Goal: Task Accomplishment & Management: Use online tool/utility

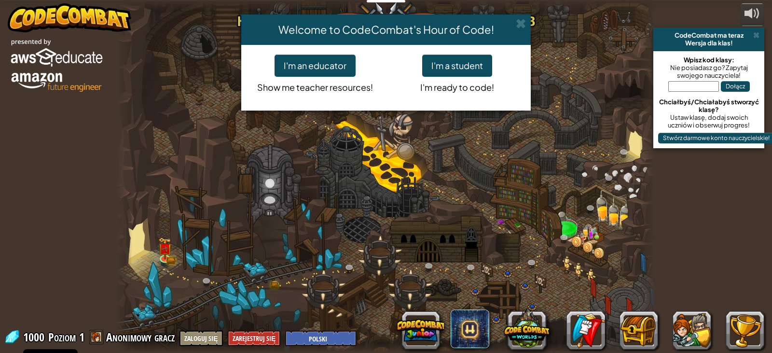
select select "pl"
click at [452, 63] on button "I'm a student" at bounding box center [457, 66] width 70 height 22
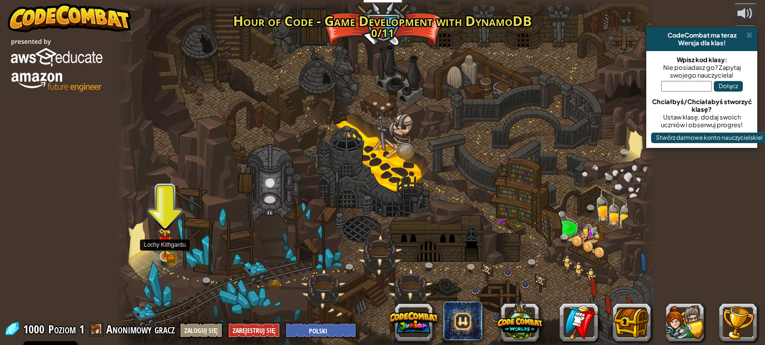
click at [167, 255] on img at bounding box center [165, 242] width 14 height 29
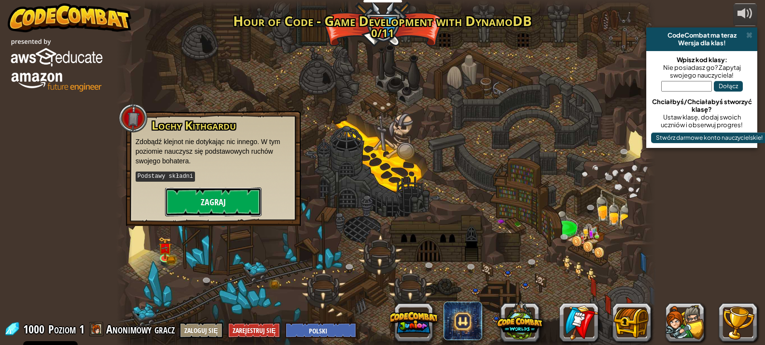
click at [218, 203] on button "Zagraj" at bounding box center [213, 202] width 96 height 29
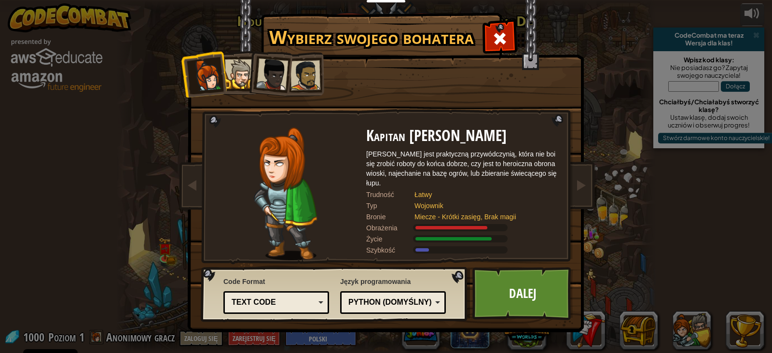
click at [243, 69] on div at bounding box center [239, 73] width 29 height 29
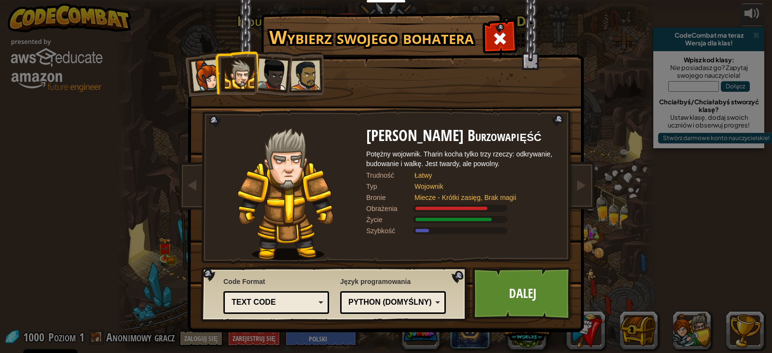
click at [266, 69] on div at bounding box center [272, 74] width 32 height 32
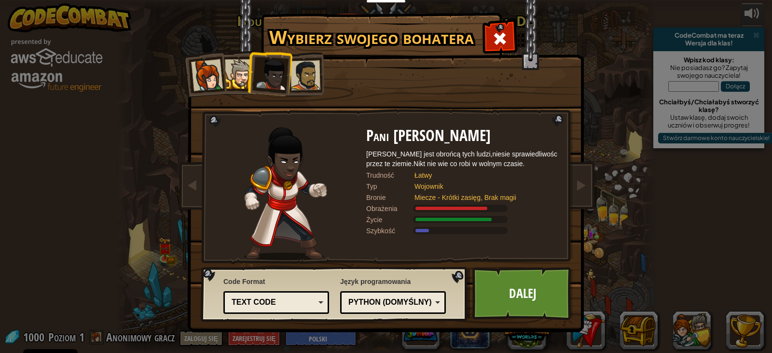
click at [301, 69] on div at bounding box center [305, 75] width 30 height 30
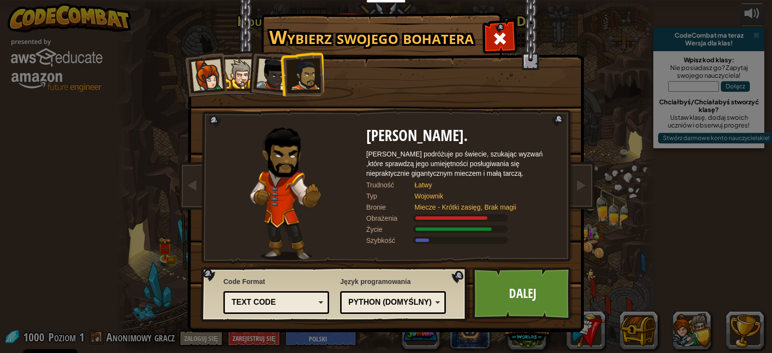
click at [272, 69] on div at bounding box center [272, 74] width 32 height 32
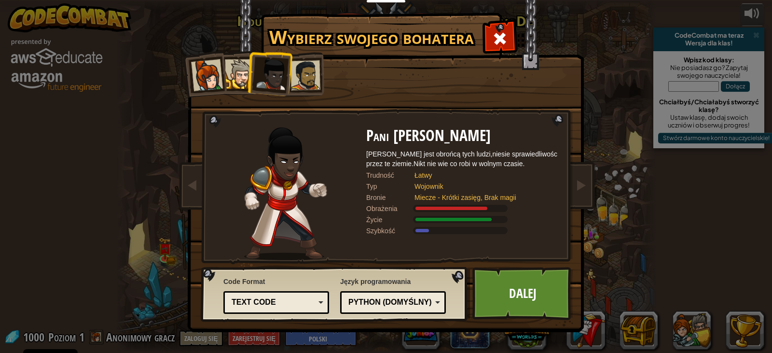
click at [244, 68] on div at bounding box center [239, 73] width 29 height 29
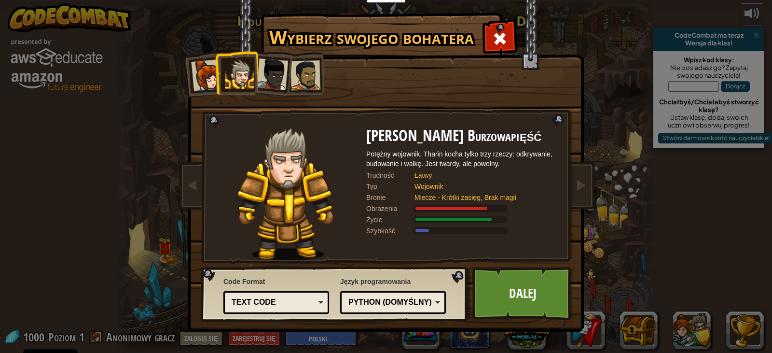
click at [202, 66] on div at bounding box center [207, 75] width 32 height 32
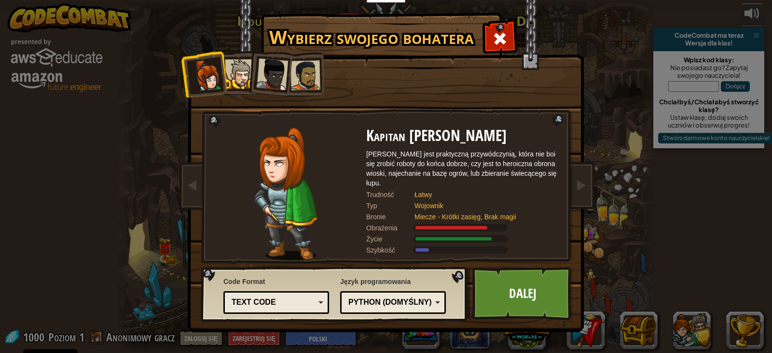
click at [302, 67] on div at bounding box center [305, 75] width 30 height 30
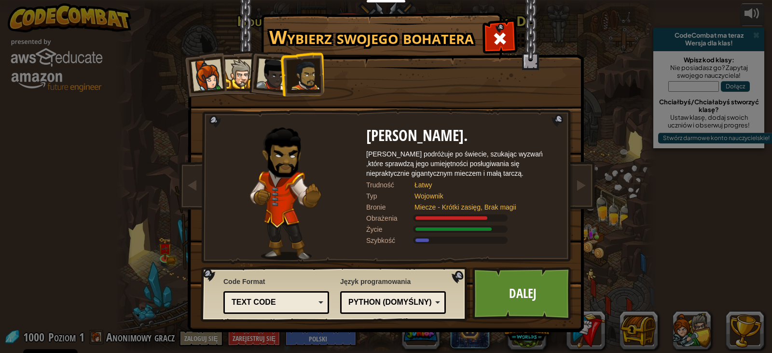
click at [380, 303] on div "Python (Domyślny)" at bounding box center [389, 302] width 83 height 11
drag, startPoint x: 338, startPoint y: 136, endPoint x: 345, endPoint y: 134, distance: 7.5
click at [345, 134] on div at bounding box center [285, 193] width 161 height 133
click at [488, 282] on link "Dalej" at bounding box center [522, 293] width 101 height 53
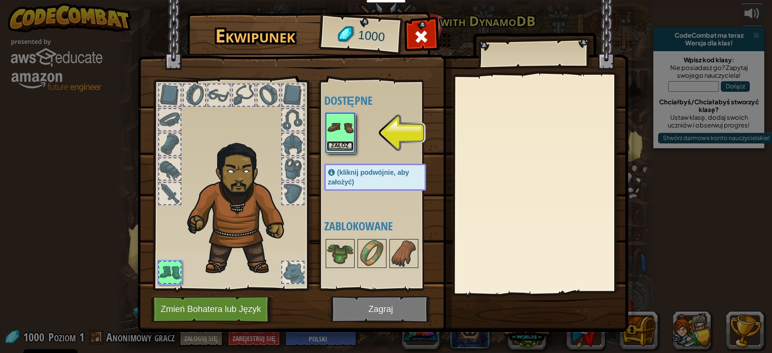
click at [343, 149] on button "Załóż" at bounding box center [340, 146] width 27 height 10
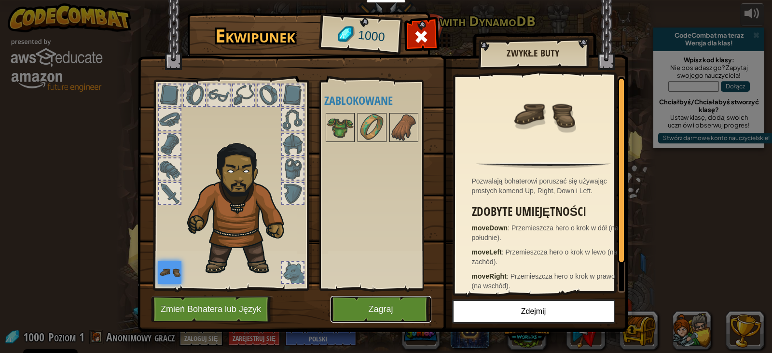
click at [368, 308] on button "Zagraj" at bounding box center [380, 309] width 101 height 27
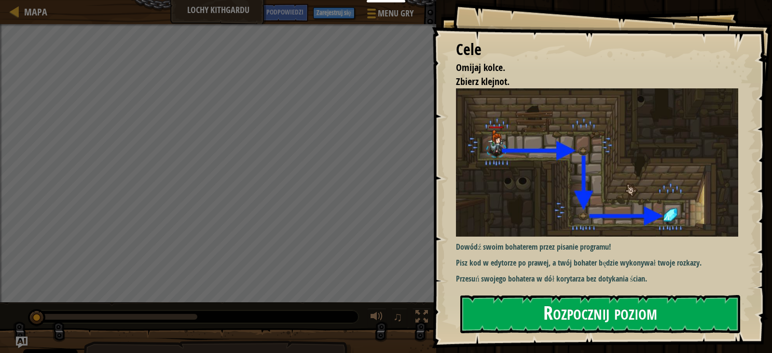
click at [540, 162] on img at bounding box center [600, 162] width 289 height 148
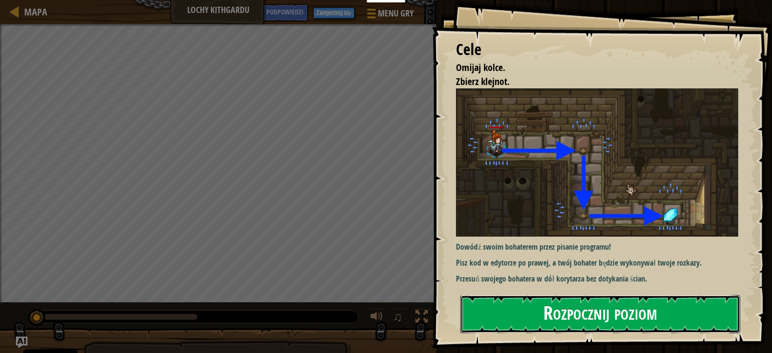
click at [529, 315] on button "Rozpocznij poziom" at bounding box center [600, 314] width 280 height 38
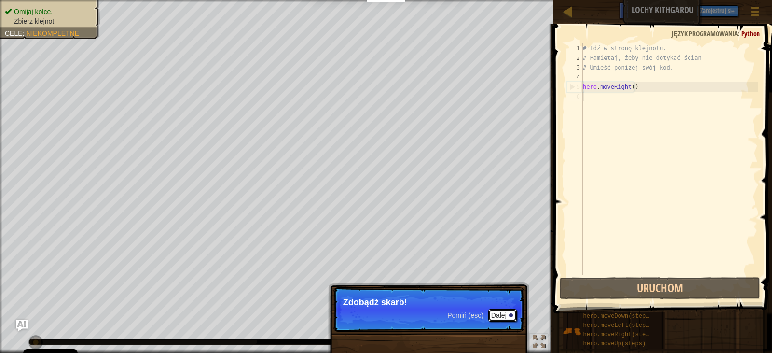
click at [507, 314] on button "Dalej" at bounding box center [502, 315] width 28 height 13
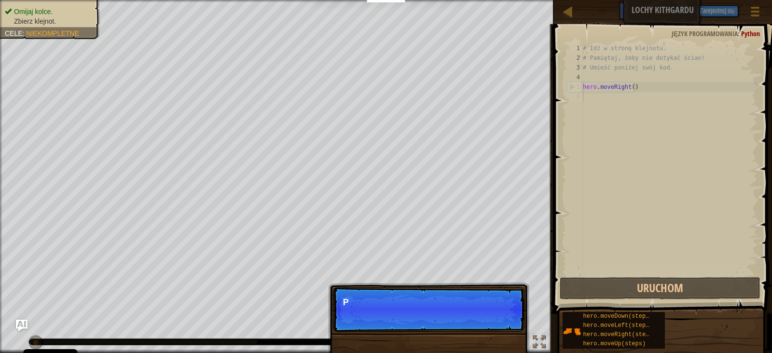
scroll to position [4, 0]
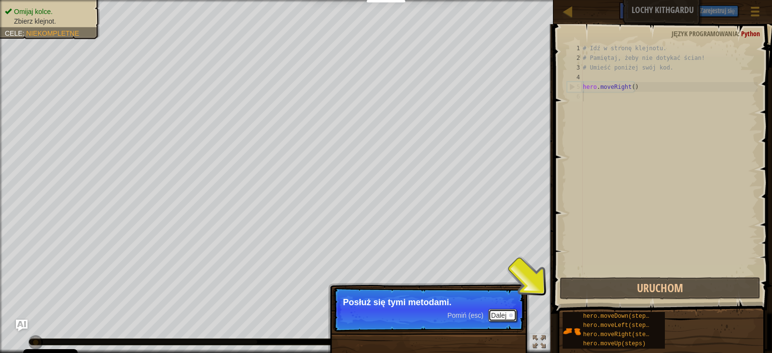
click at [496, 315] on button "Dalej" at bounding box center [502, 315] width 28 height 13
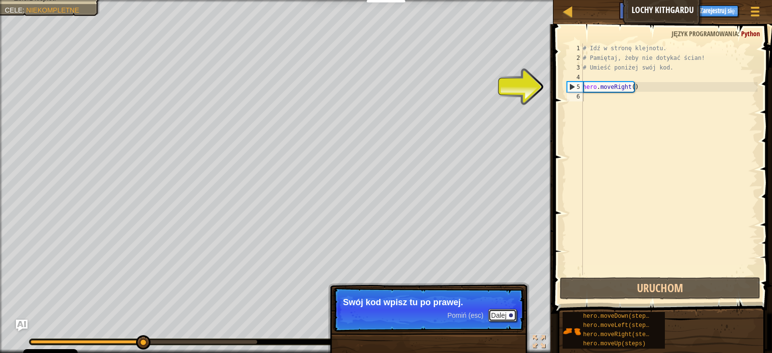
click at [499, 315] on button "Dalej" at bounding box center [502, 315] width 28 height 13
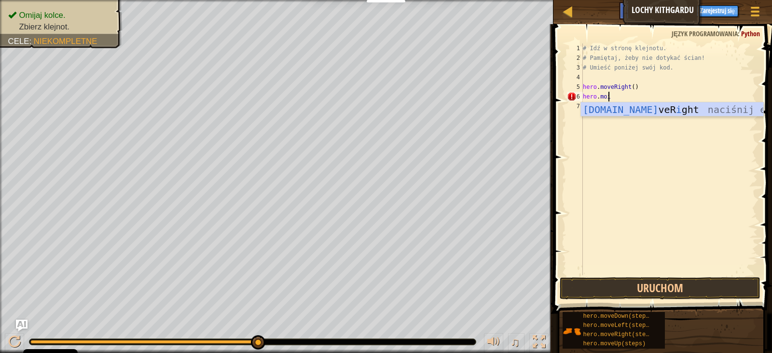
scroll to position [4, 1]
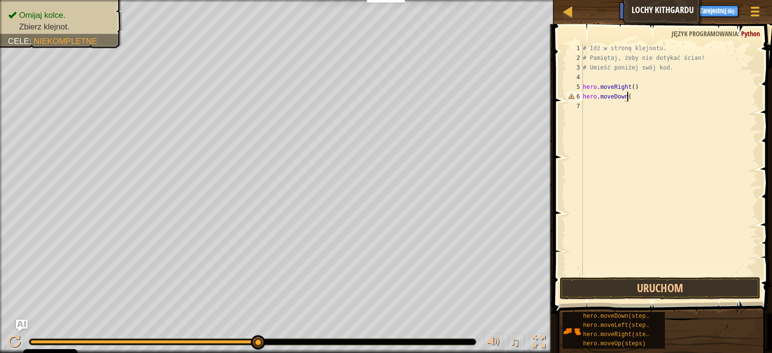
type textarea "hero.moveDown()"
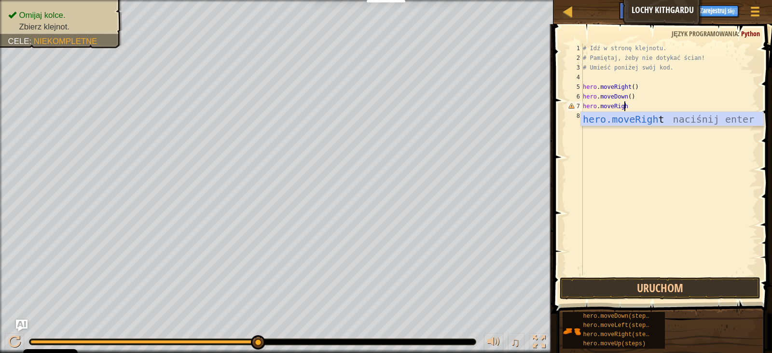
scroll to position [4, 3]
click at [638, 285] on button "Uruchom" at bounding box center [660, 288] width 201 height 22
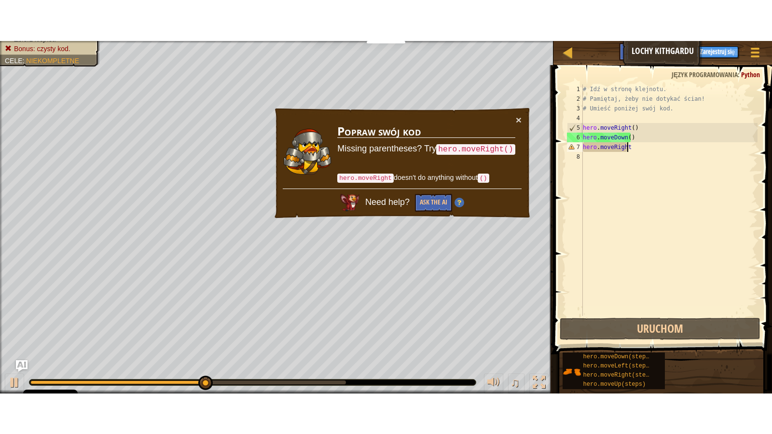
scroll to position [4, 3]
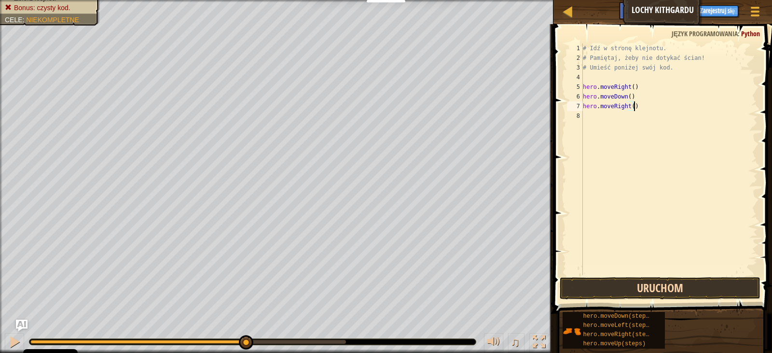
type textarea "hero.moveRight()"
click at [614, 288] on button "Uruchom" at bounding box center [660, 288] width 201 height 22
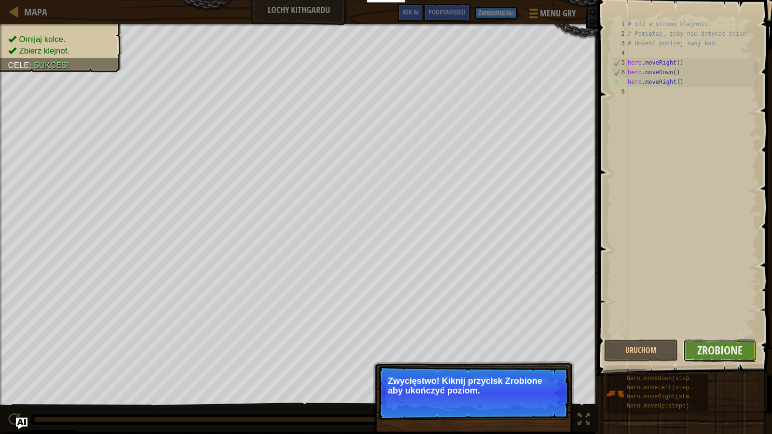
click at [699, 342] on button "Zrobione" at bounding box center [720, 351] width 74 height 22
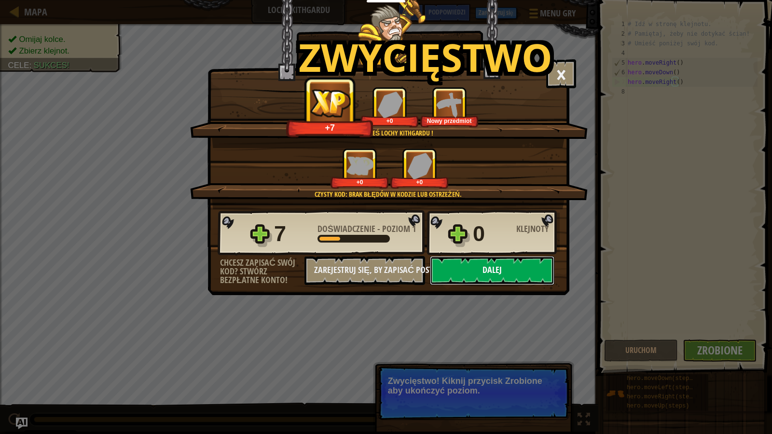
click at [498, 267] on button "Dalej" at bounding box center [492, 270] width 124 height 29
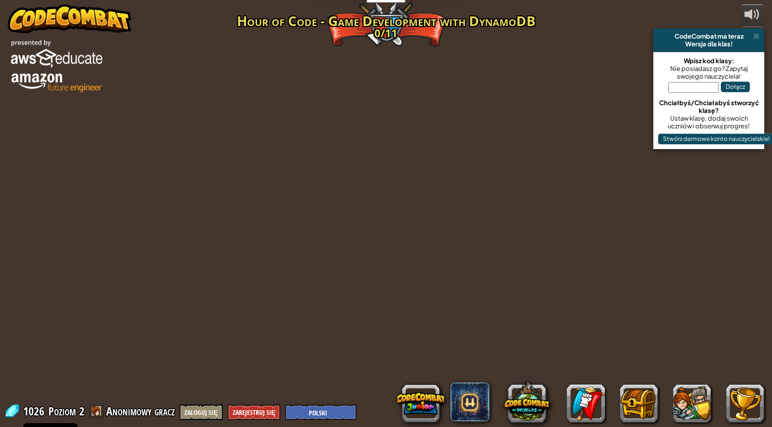
select select "pl"
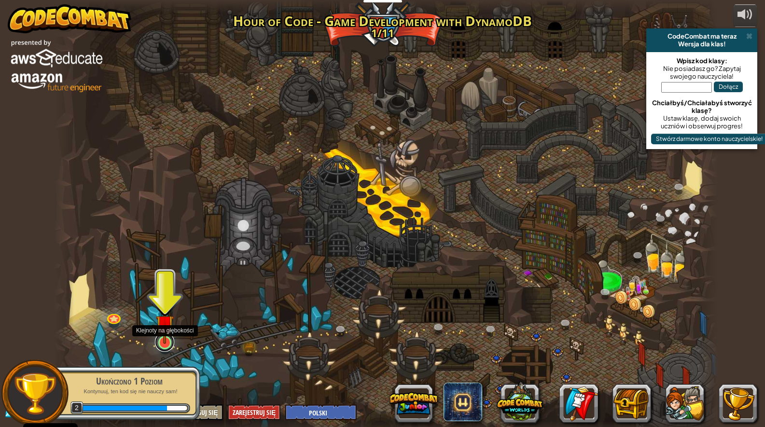
click at [165, 346] on link at bounding box center [164, 341] width 19 height 19
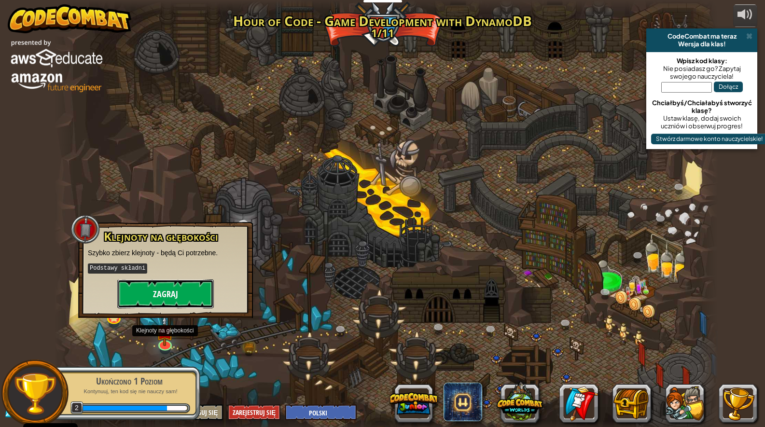
click at [174, 288] on button "Zagraj" at bounding box center [165, 293] width 96 height 29
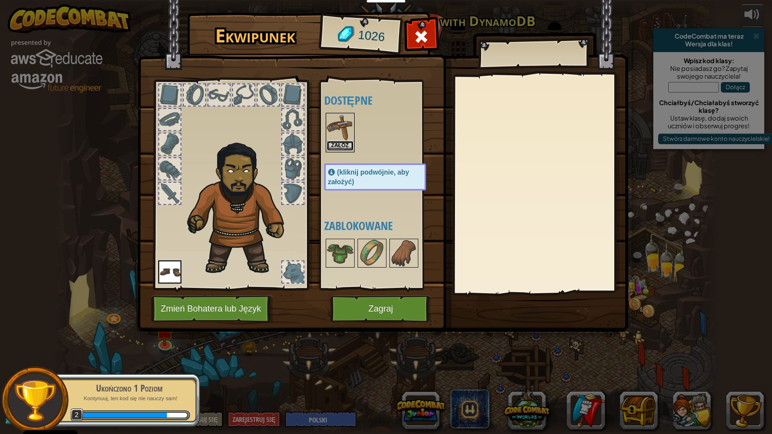
click at [341, 144] on button "Załóż" at bounding box center [340, 146] width 27 height 10
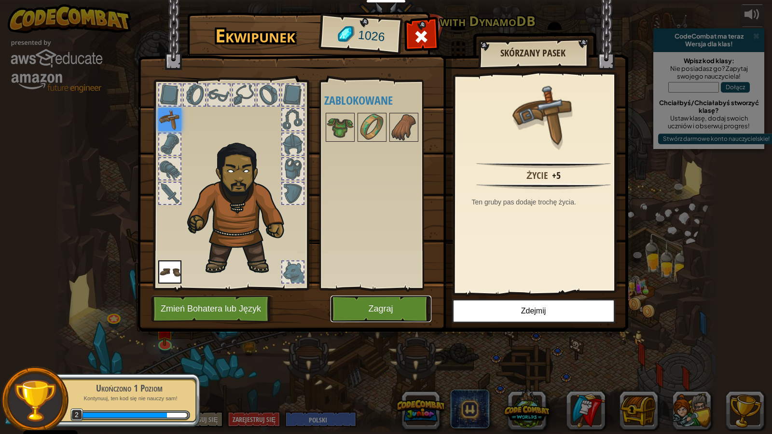
click at [363, 309] on button "Zagraj" at bounding box center [380, 309] width 101 height 27
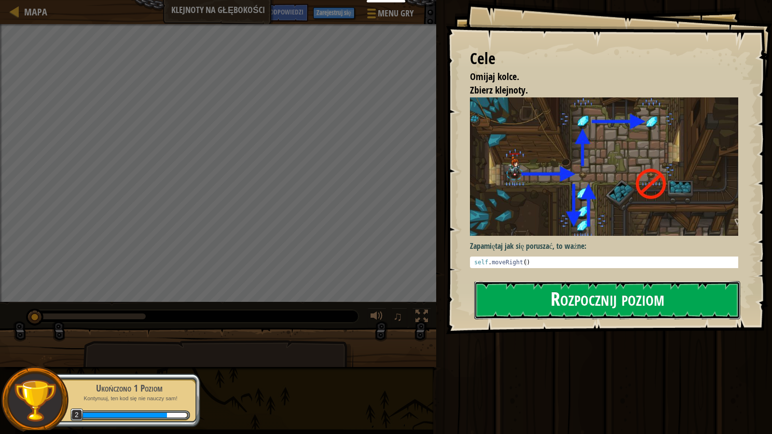
click at [533, 281] on button "Rozpocznij poziom" at bounding box center [607, 300] width 266 height 38
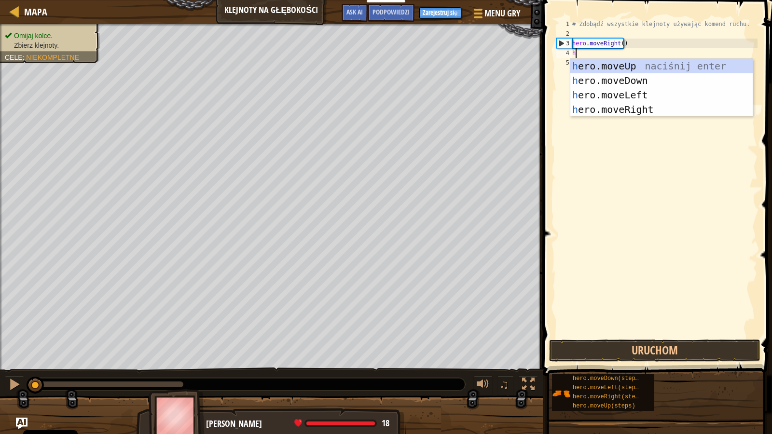
scroll to position [4, 0]
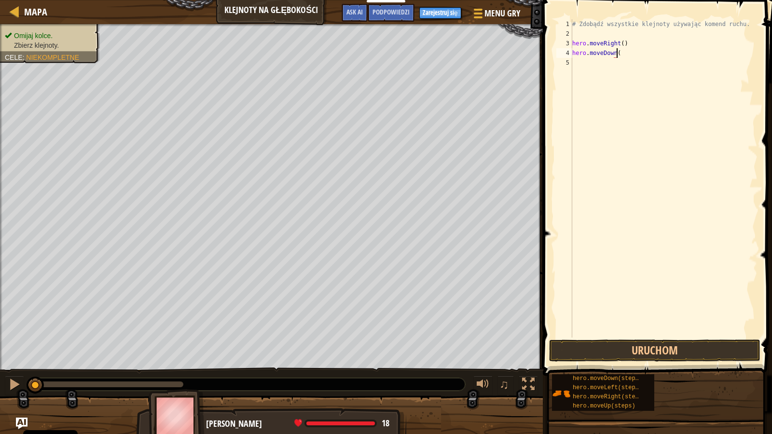
type textarea "hero.moveDown()"
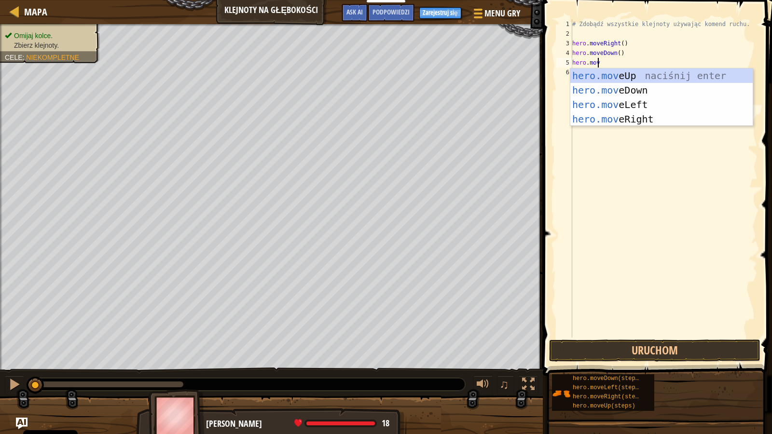
scroll to position [4, 1]
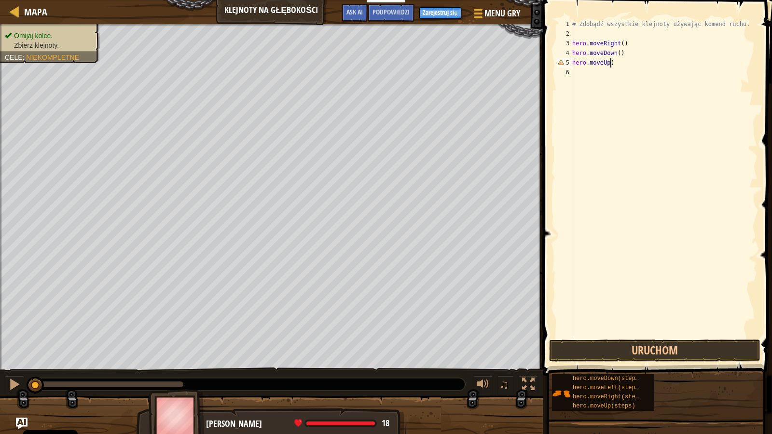
type textarea "hero.moveUp()"
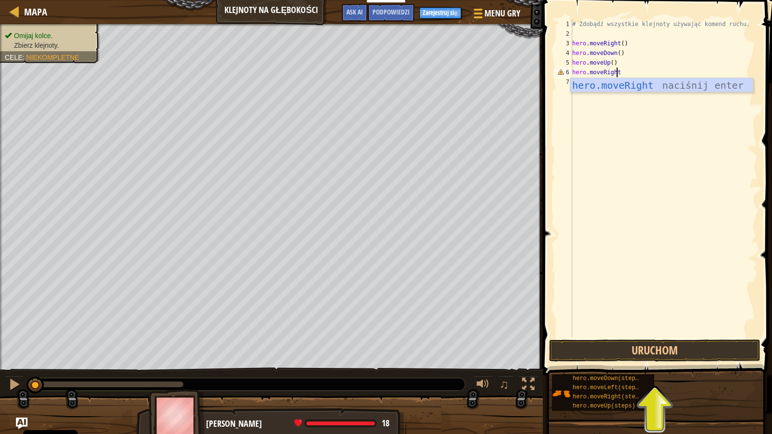
scroll to position [4, 3]
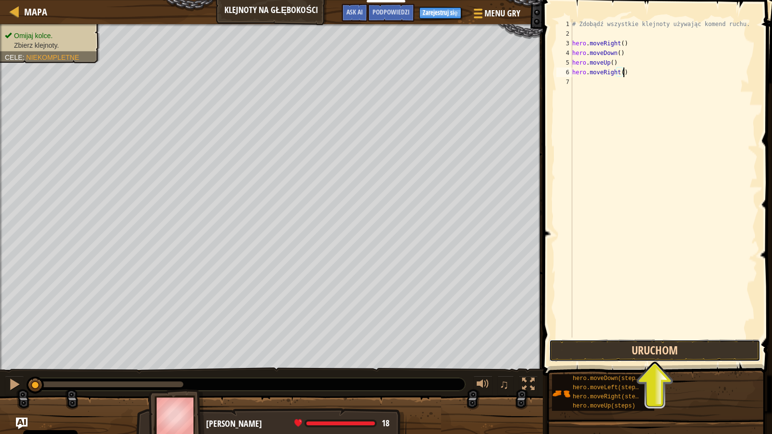
click at [592, 352] on button "Uruchom" at bounding box center [654, 351] width 211 height 22
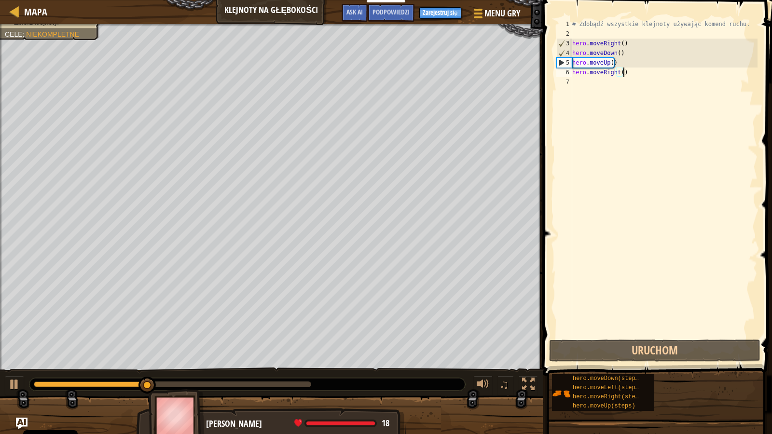
click at [627, 65] on div "# Zdobądź wszystkie klejnoty używając komend ruchu. hero . moveRight ( ) hero .…" at bounding box center [663, 188] width 187 height 338
type textarea "hero.moveUp()"
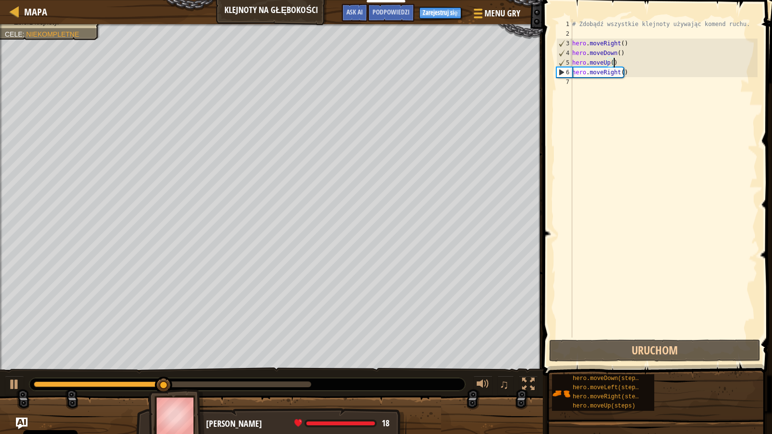
click at [627, 61] on div "# Zdobądź wszystkie klejnoty używając komend ruchu. hero . moveRight ( ) hero .…" at bounding box center [663, 188] width 187 height 338
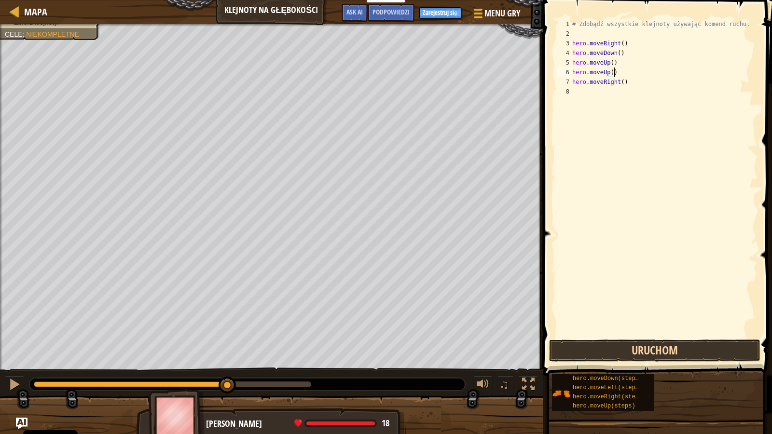
type textarea "hero.moveUp()"
click at [600, 352] on button "Uruchom" at bounding box center [654, 351] width 211 height 22
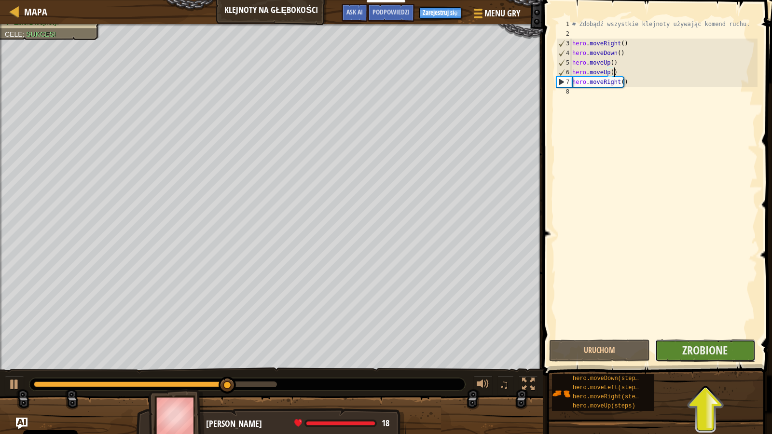
click at [674, 351] on button "Zrobione" at bounding box center [705, 351] width 101 height 22
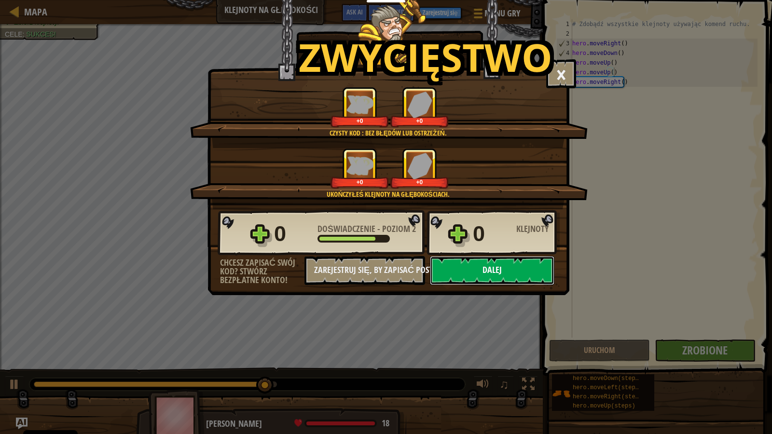
click at [466, 267] on button "Dalej" at bounding box center [492, 270] width 124 height 29
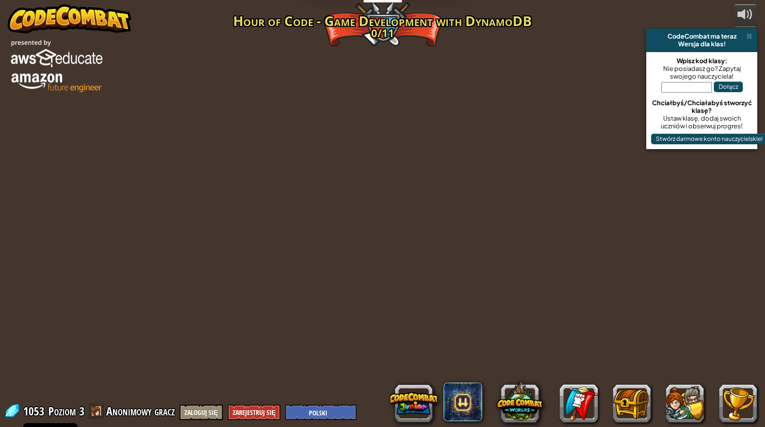
select select "pl"
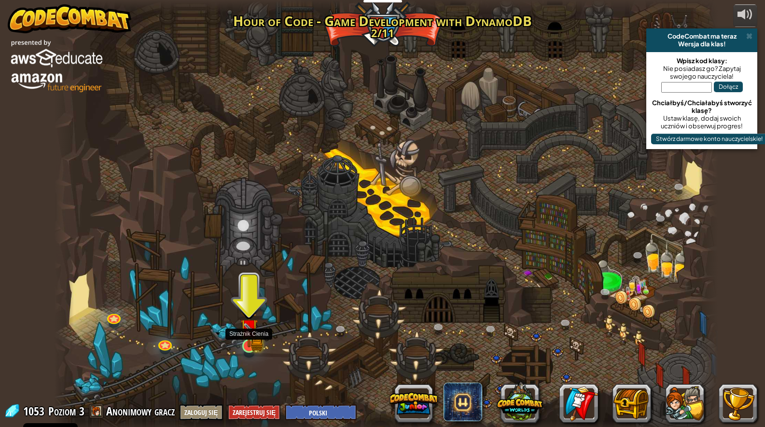
click at [250, 345] on img at bounding box center [249, 327] width 18 height 39
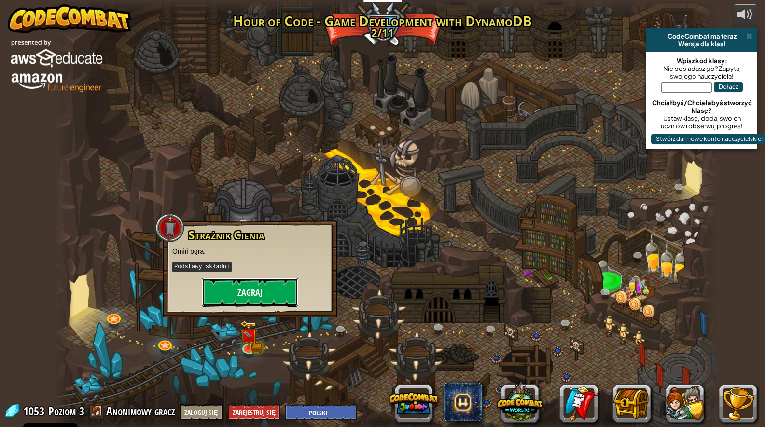
click at [256, 303] on button "Zagraj" at bounding box center [250, 292] width 96 height 29
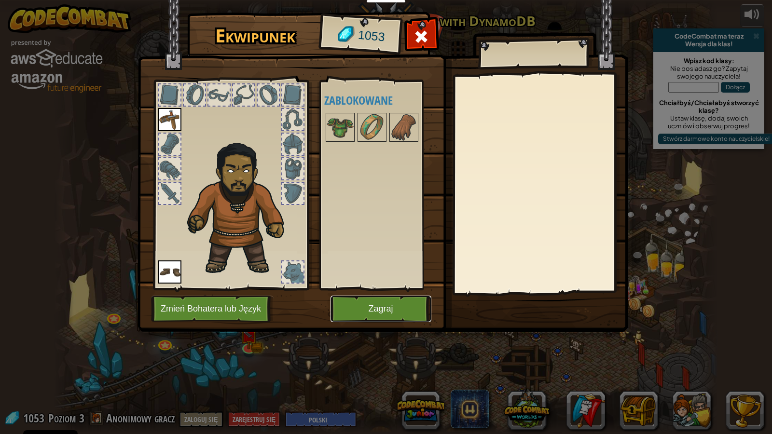
click at [358, 310] on button "Zagraj" at bounding box center [380, 309] width 101 height 27
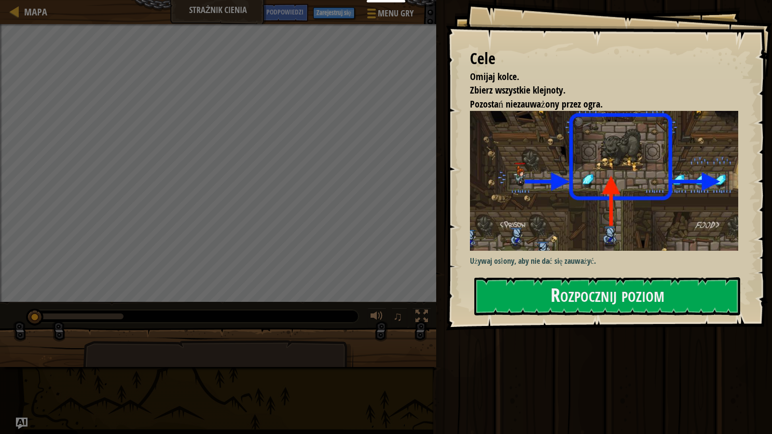
drag, startPoint x: 516, startPoint y: 193, endPoint x: 512, endPoint y: 202, distance: 9.8
click at [516, 193] on img at bounding box center [607, 181] width 275 height 140
click at [517, 295] on button "Rozpocznij poziom" at bounding box center [607, 296] width 266 height 38
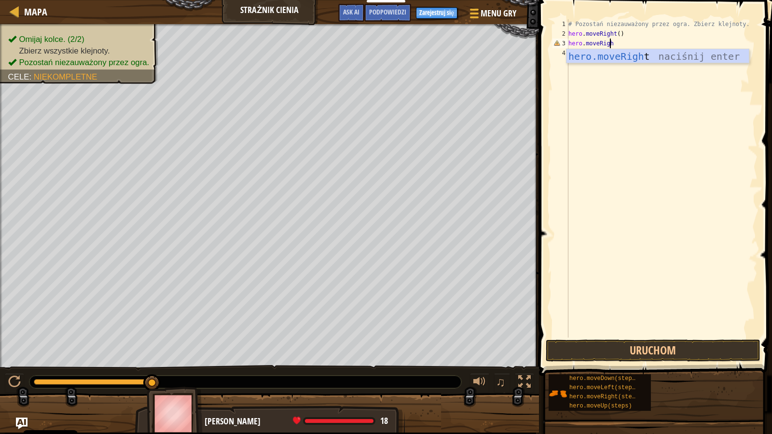
scroll to position [4, 3]
type textarea "hero.moveRight()"
click at [631, 32] on div "# Pozostań niezauważony przez ogra. Zbierz klejnoty. hero . moveRight ( ) hero …" at bounding box center [661, 188] width 191 height 338
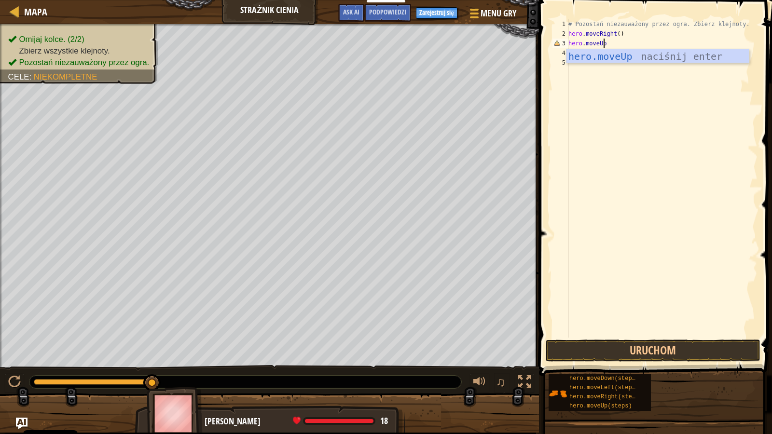
type textarea "hero.moveUp()"
type textarea "hero.moveRight()"
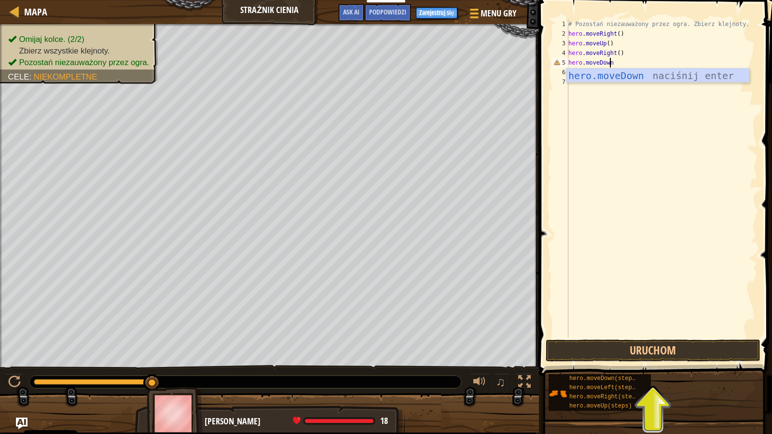
scroll to position [4, 3]
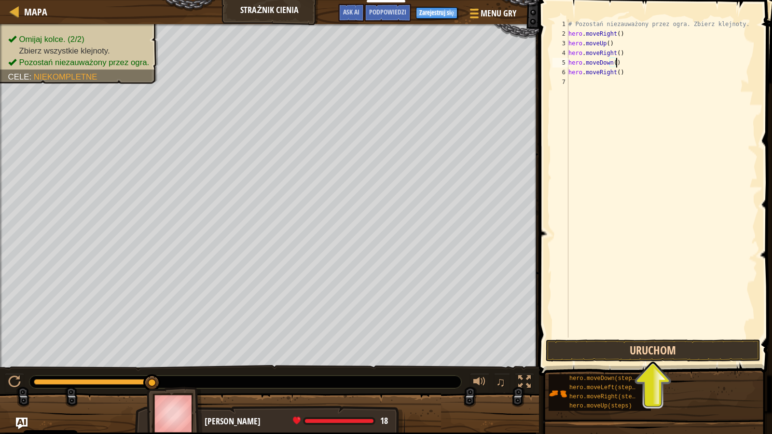
type textarea "hero.moveDown()"
click at [596, 350] on button "Uruchom" at bounding box center [653, 351] width 215 height 22
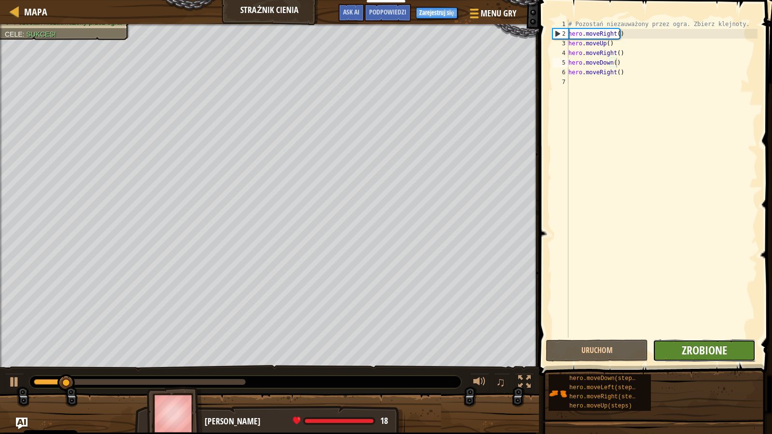
click at [693, 345] on span "Zrobione" at bounding box center [704, 350] width 45 height 15
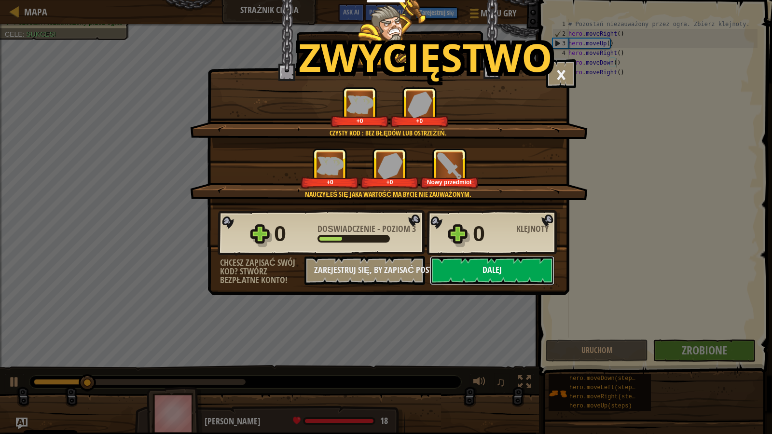
click at [468, 270] on button "Dalej" at bounding box center [492, 270] width 124 height 29
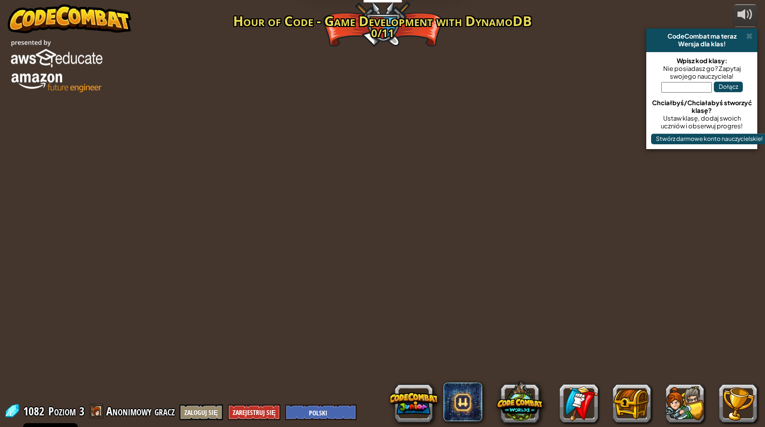
select select "pl"
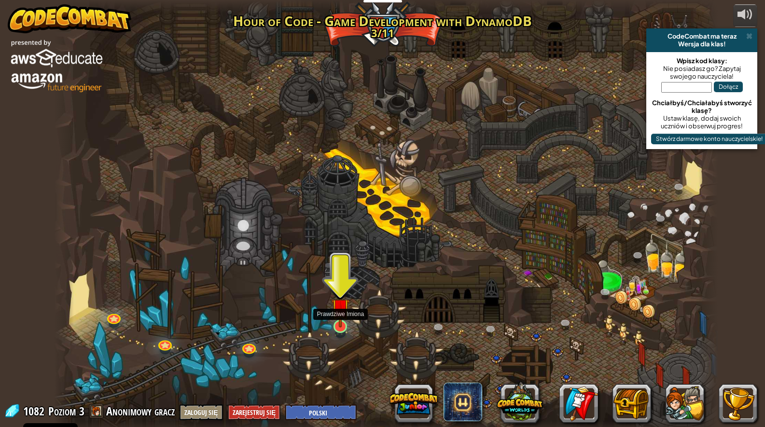
click at [344, 325] on img at bounding box center [340, 307] width 18 height 41
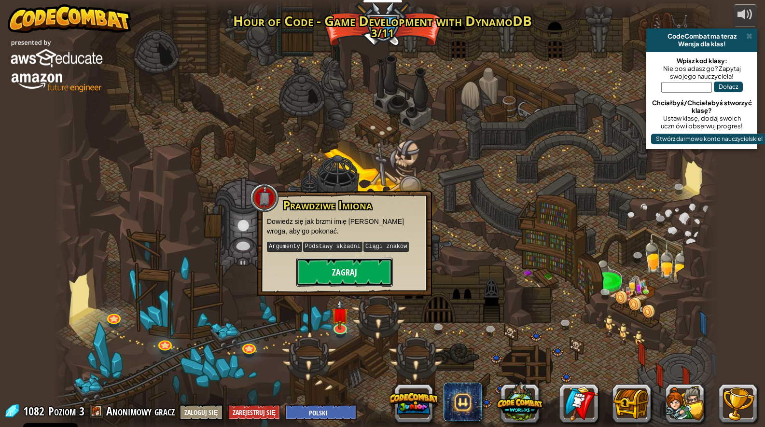
click at [346, 274] on button "Zagraj" at bounding box center [344, 272] width 96 height 29
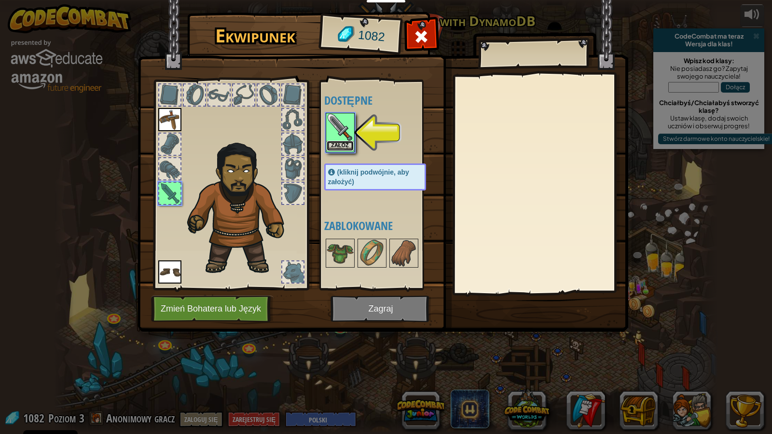
click at [343, 149] on button "Załóż" at bounding box center [340, 146] width 27 height 10
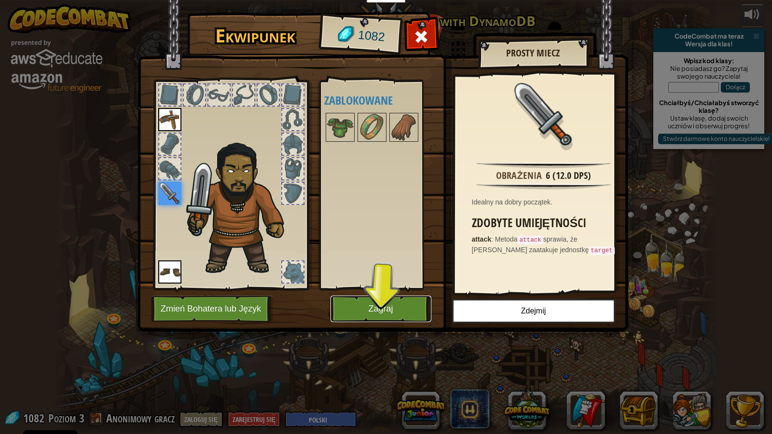
click at [392, 306] on button "Zagraj" at bounding box center [380, 309] width 101 height 27
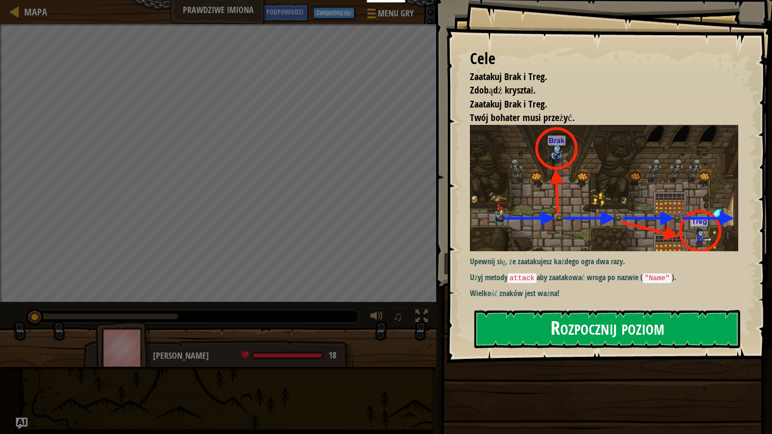
click at [571, 322] on button "Rozpocznij poziom" at bounding box center [607, 329] width 266 height 38
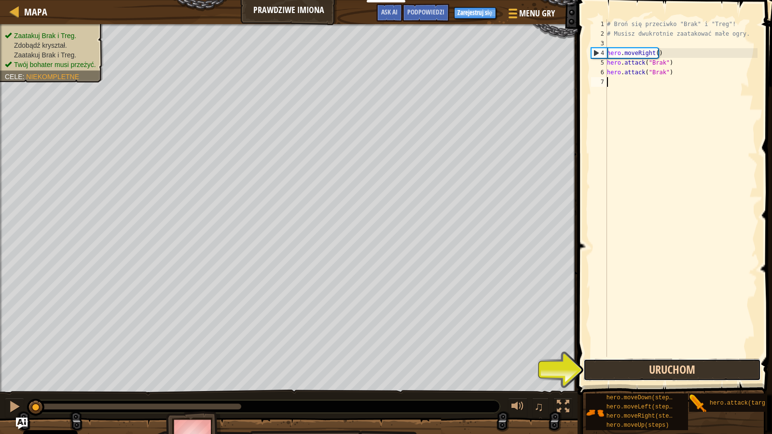
click at [639, 352] on button "Uruchom" at bounding box center [672, 370] width 178 height 22
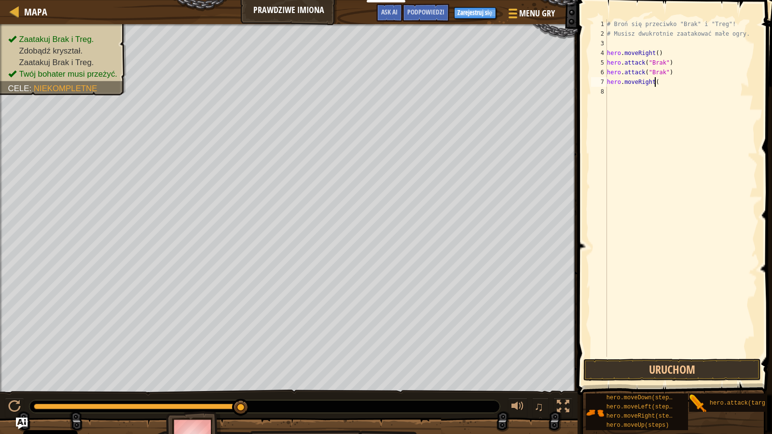
scroll to position [4, 3]
type textarea "hero.moveRight()"
type textarea "hero.attack("Treg")"
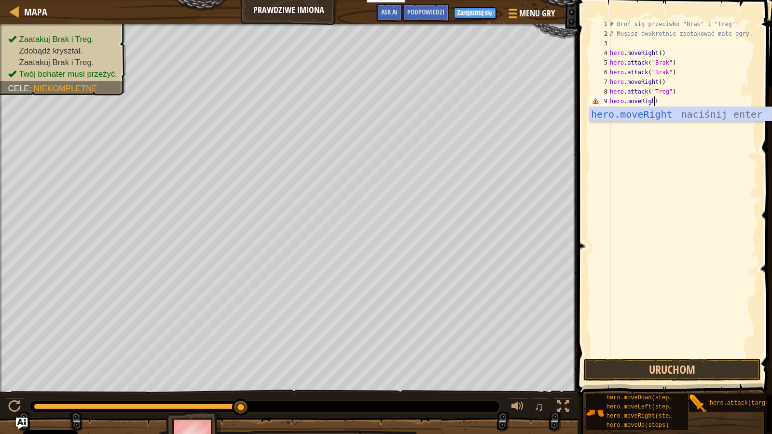
scroll to position [4, 3]
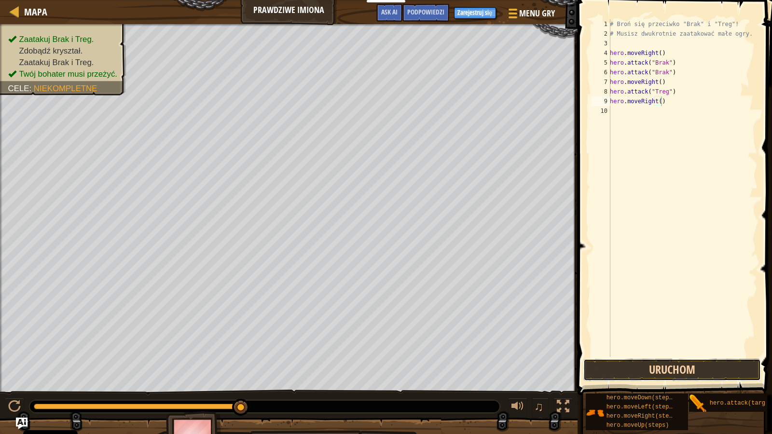
click at [636, 352] on button "Uruchom" at bounding box center [672, 370] width 178 height 22
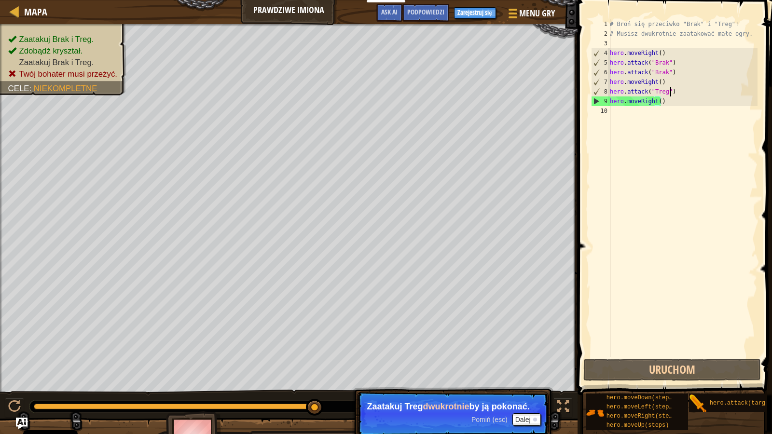
click at [678, 96] on div "# Broń się przeciwko "Brak" i "Treg"! # Musisz dwukrotnie zaatakować małe ogry.…" at bounding box center [683, 197] width 150 height 357
type textarea "hero.attack("Treg")"
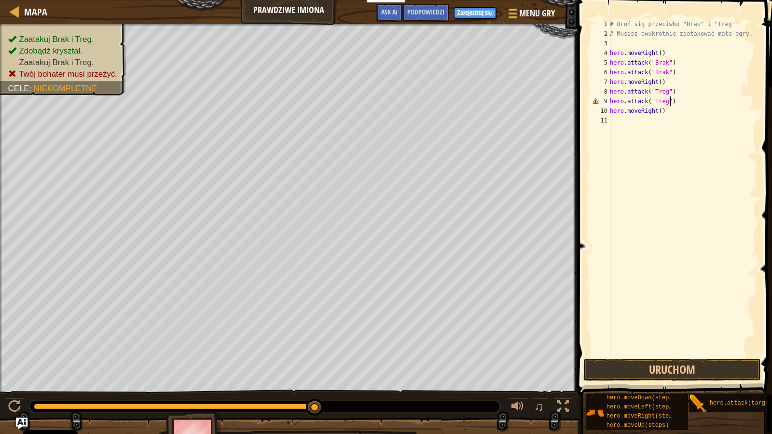
scroll to position [4, 4]
type textarea "hero.attack("Treg")"
click at [618, 352] on button "Uruchom" at bounding box center [672, 370] width 178 height 22
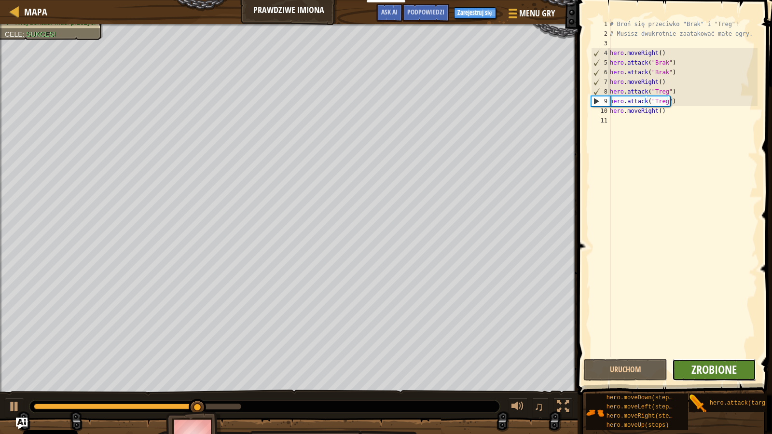
click at [695, 352] on span "Zrobione" at bounding box center [713, 369] width 45 height 15
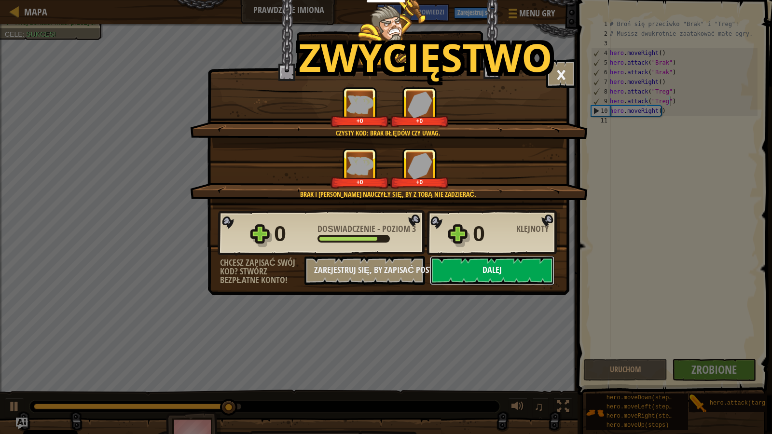
click at [484, 274] on button "Dalej" at bounding box center [492, 270] width 124 height 29
select select "pl"
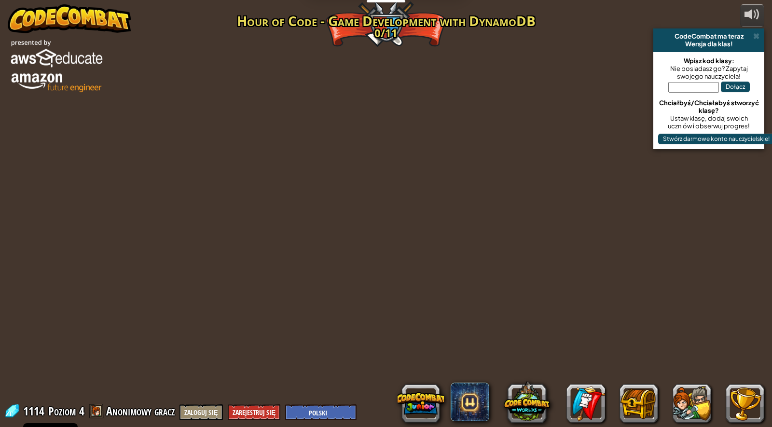
select select "pl"
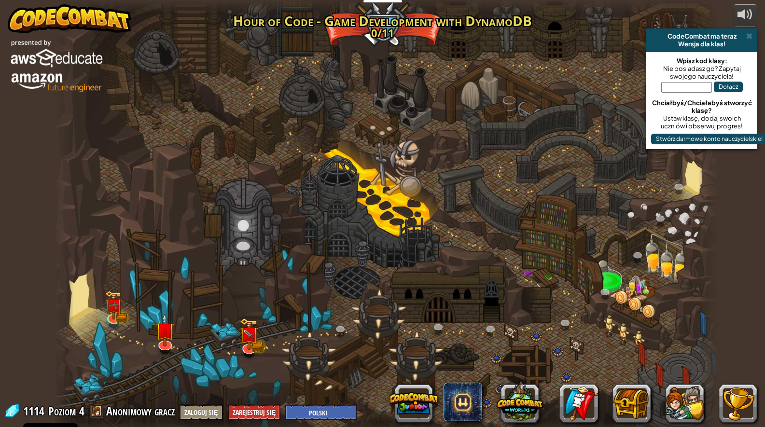
select select "pl"
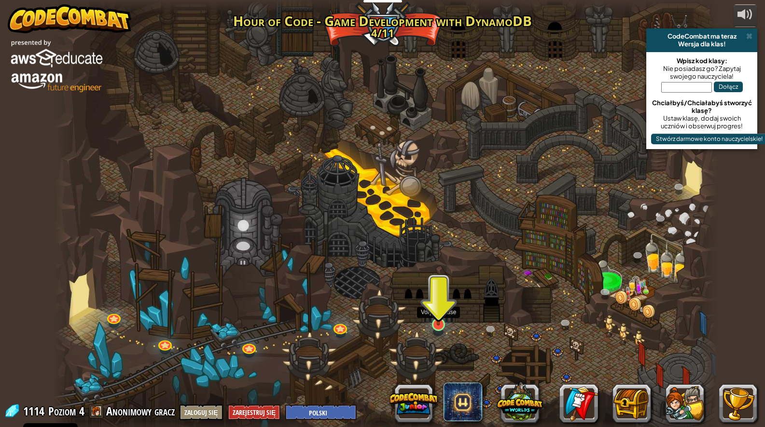
click at [434, 318] on img at bounding box center [438, 305] width 18 height 41
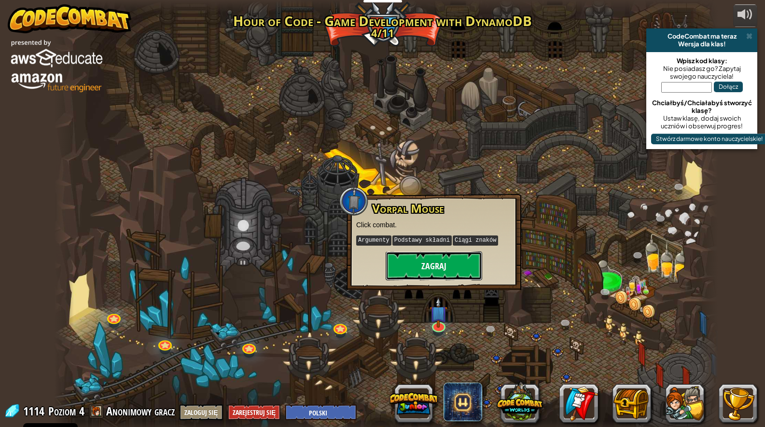
click at [419, 264] on button "Zagraj" at bounding box center [433, 265] width 96 height 29
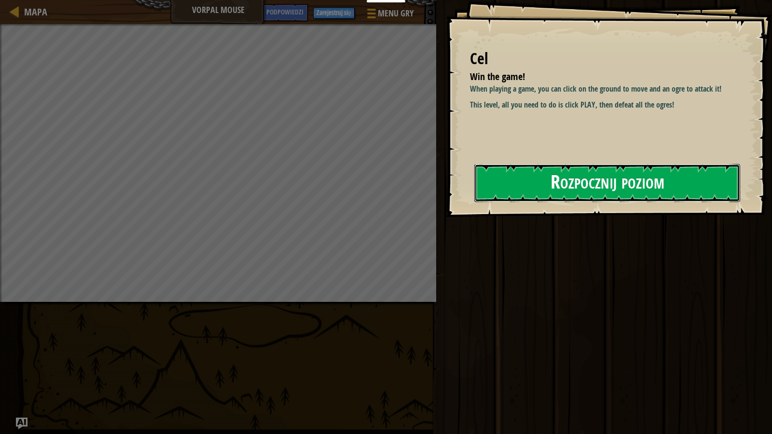
click at [592, 177] on button "Rozpocznij poziom" at bounding box center [607, 183] width 266 height 38
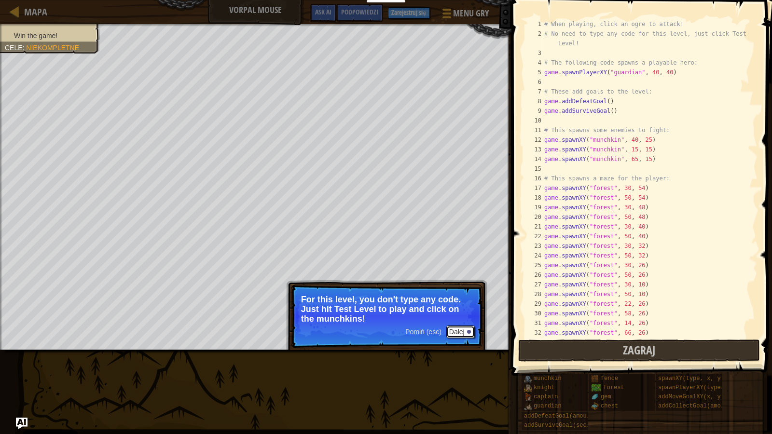
click at [464, 331] on button "Dalej" at bounding box center [460, 332] width 28 height 13
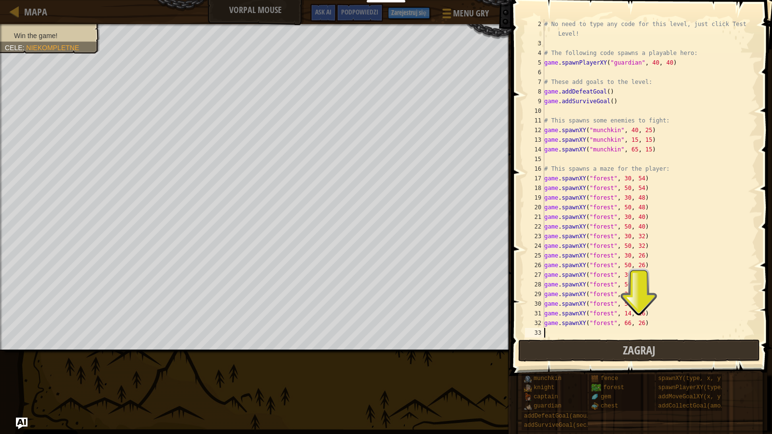
scroll to position [10, 0]
click at [635, 345] on span "Zagraj" at bounding box center [639, 350] width 32 height 15
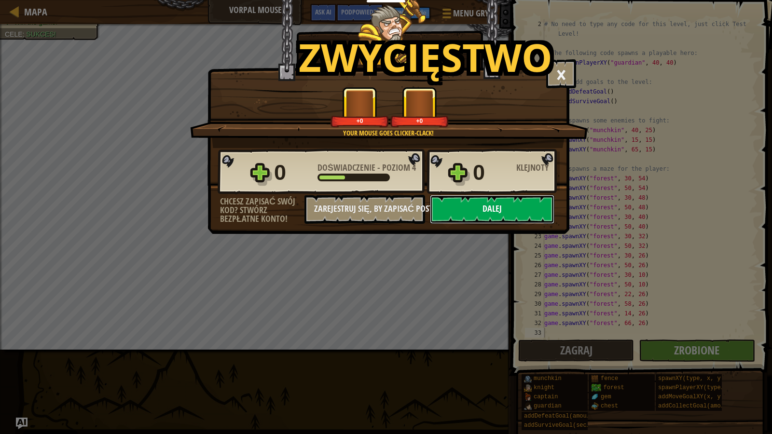
click at [493, 211] on button "Dalej" at bounding box center [492, 209] width 124 height 29
select select "pl"
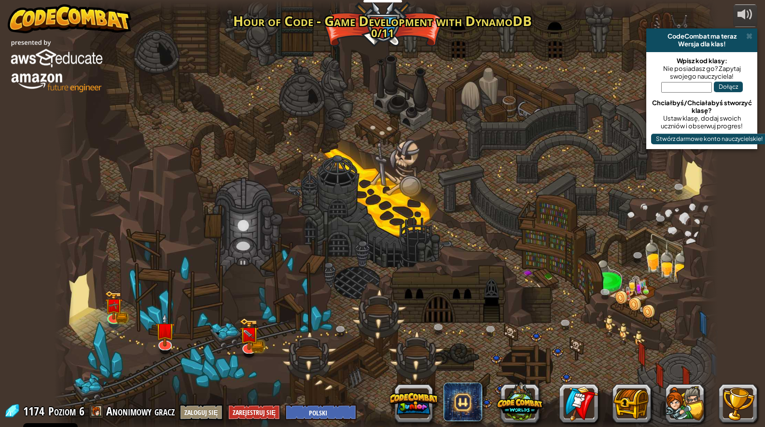
select select "pl"
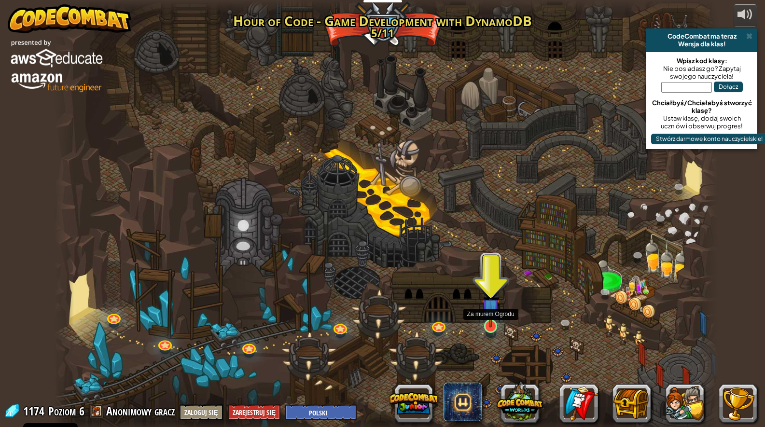
click at [491, 326] on img at bounding box center [490, 307] width 18 height 41
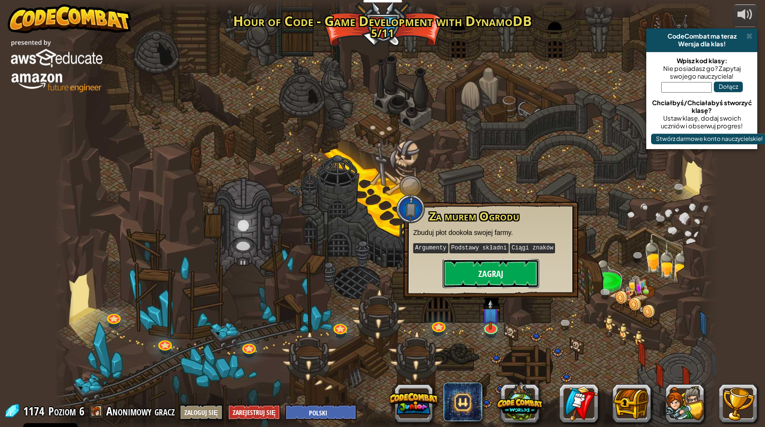
click at [490, 273] on button "Zagraj" at bounding box center [490, 273] width 96 height 29
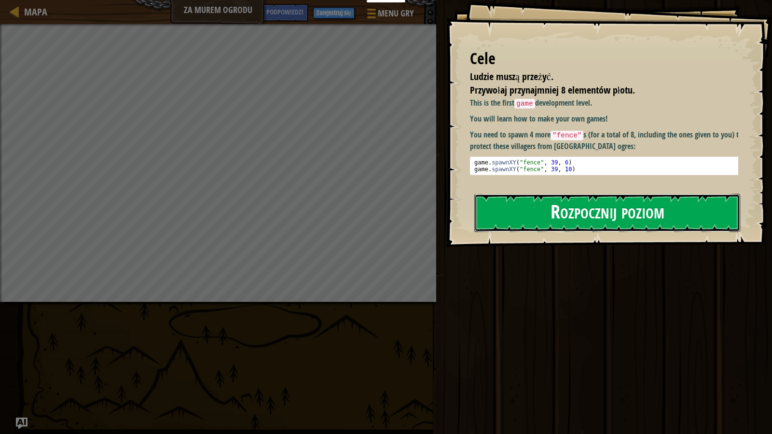
drag, startPoint x: 552, startPoint y: 215, endPoint x: 557, endPoint y: 213, distance: 5.2
click at [553, 215] on button "Rozpocznij poziom" at bounding box center [607, 213] width 266 height 38
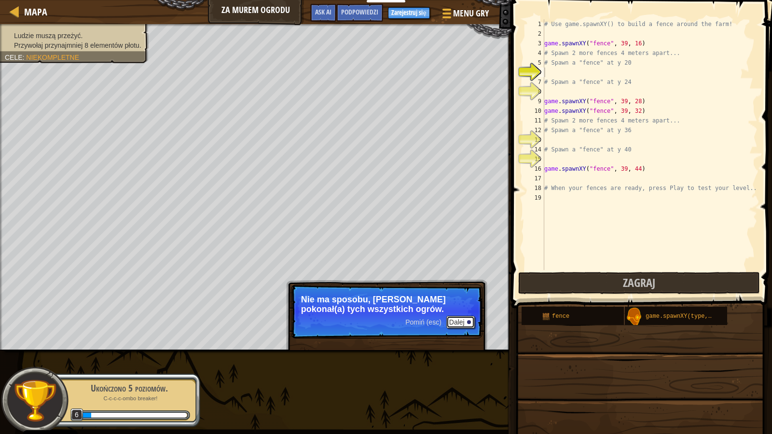
click at [455, 320] on button "Dalej" at bounding box center [460, 322] width 28 height 13
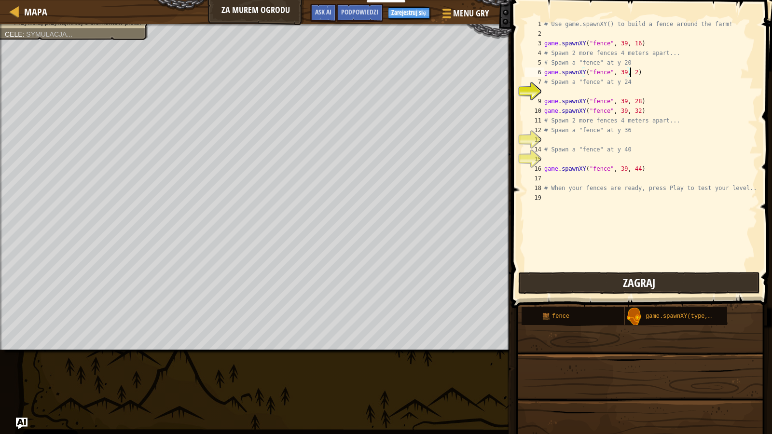
scroll to position [4, 7]
type textarea "game.spawnXY("fence", 39, 24)"
click at [571, 88] on div "# Use game.spawnXY() to build a fence around the farm! game . spawnXY ( "fence"…" at bounding box center [649, 154] width 215 height 270
click at [606, 285] on button "Zagraj" at bounding box center [639, 283] width 242 height 22
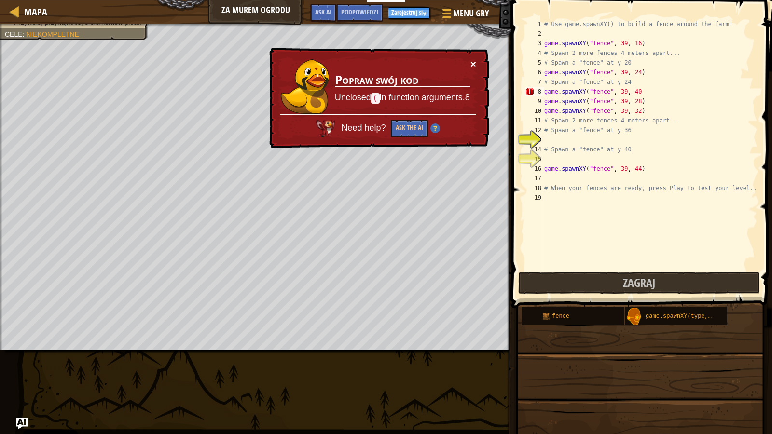
click at [470, 61] on button "×" at bounding box center [473, 64] width 6 height 10
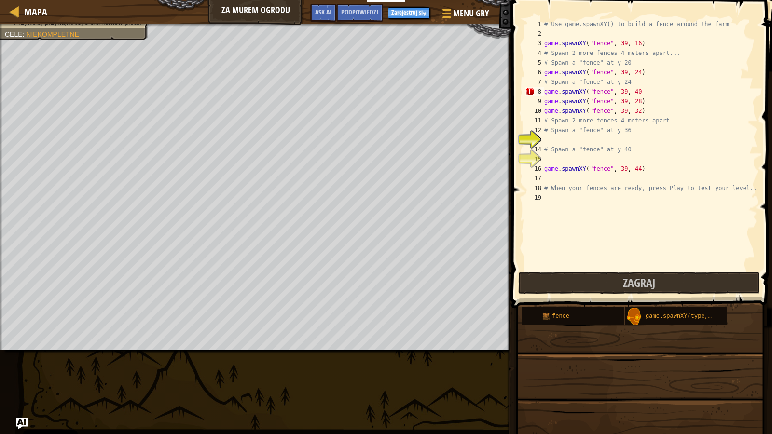
type textarea "game.spawnXY("fence", 39, 40)"
click at [601, 139] on div "# Use game.spawnXY() to build a fence around the farm! game . spawnXY ( "fence"…" at bounding box center [649, 154] width 215 height 270
type textarea "game.spawnXY("fence", 20, 36)"
click at [557, 159] on div "# Use game.spawnXY() to build a fence around the farm! game . spawnXY ( "fence"…" at bounding box center [649, 154] width 215 height 270
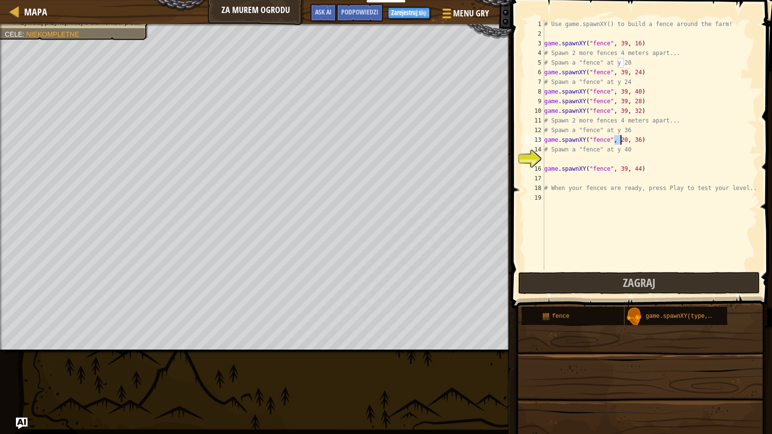
drag, startPoint x: 615, startPoint y: 138, endPoint x: 620, endPoint y: 138, distance: 5.3
click at [620, 138] on div "# Use game.spawnXY() to build a fence around the farm! game . spawnXY ( "fence"…" at bounding box center [649, 154] width 215 height 270
click at [632, 137] on div "# Use game.spawnXY() to build a fence around the farm! game . spawnXY ( "fence"…" at bounding box center [649, 154] width 215 height 270
type textarea "game.spawnXY("fence", 39, 39)"
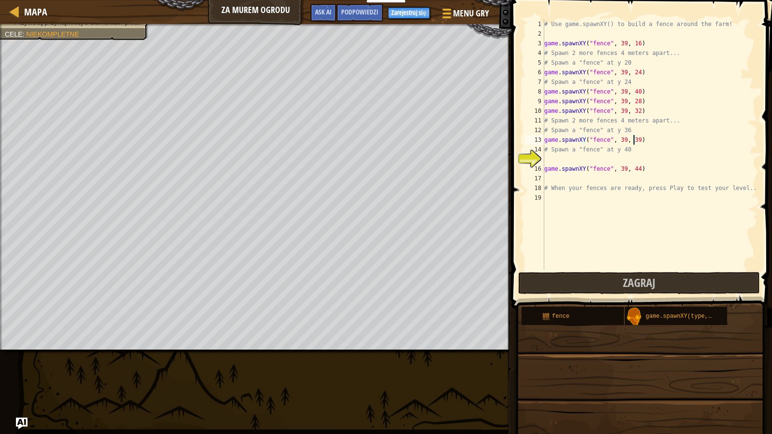
scroll to position [4, 7]
click at [577, 159] on div "# Use game.spawnXY() to build a fence around the farm! game . spawnXY ( "fence"…" at bounding box center [649, 154] width 215 height 270
click at [636, 286] on span "Zagraj" at bounding box center [639, 282] width 32 height 15
click at [632, 141] on div "# Use game.spawnXY() to build a fence around the farm! game . spawnXY ( "fence"…" at bounding box center [649, 154] width 215 height 270
click at [632, 157] on div "# Use game.spawnXY() to build a fence around the farm! game . spawnXY ( "fence"…" at bounding box center [649, 154] width 215 height 270
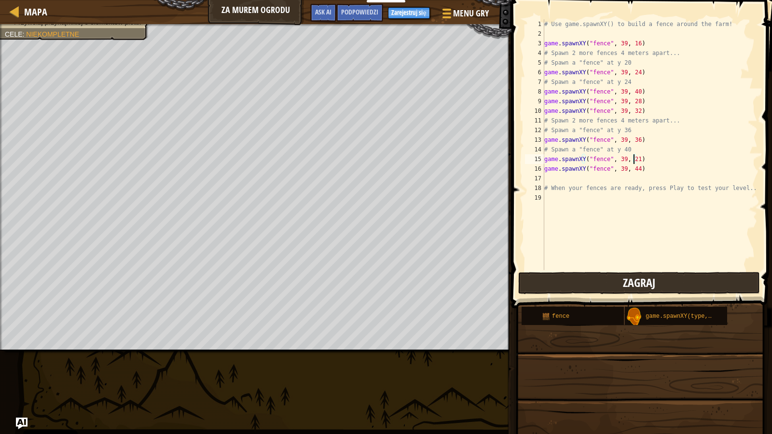
type textarea "game.spawnXY("fence", 39, 21)"
click at [577, 288] on button "Zagraj" at bounding box center [639, 283] width 242 height 22
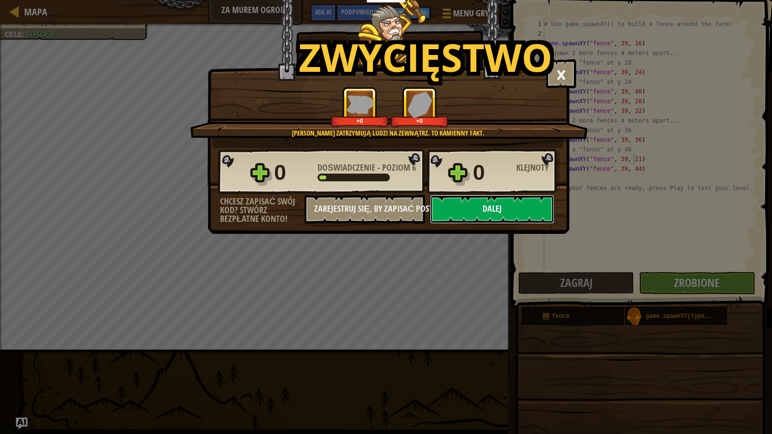
click at [519, 206] on button "Dalej" at bounding box center [492, 209] width 124 height 29
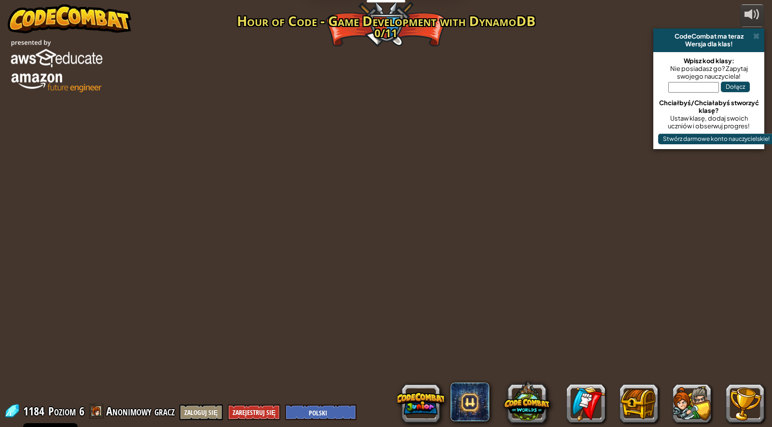
select select "pl"
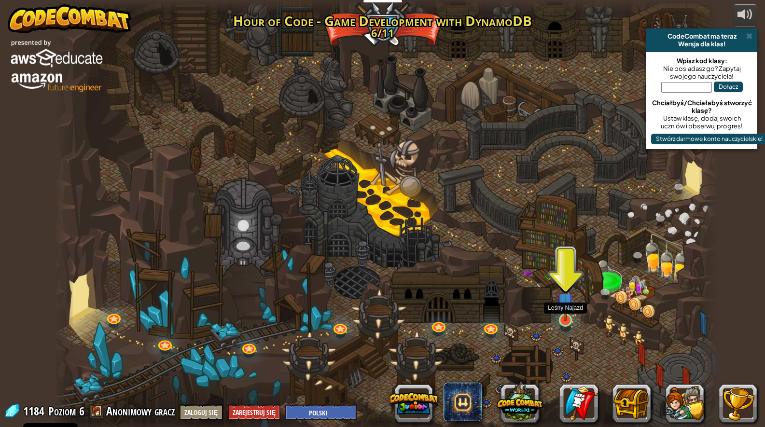
click at [562, 317] on img at bounding box center [565, 301] width 18 height 41
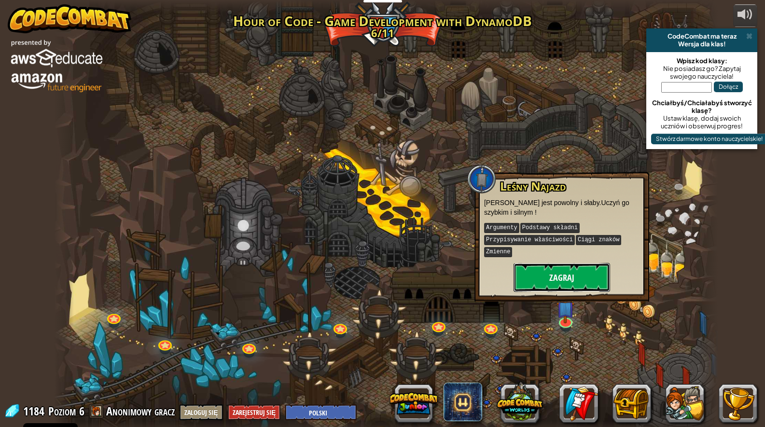
click at [564, 269] on button "Zagraj" at bounding box center [561, 277] width 96 height 29
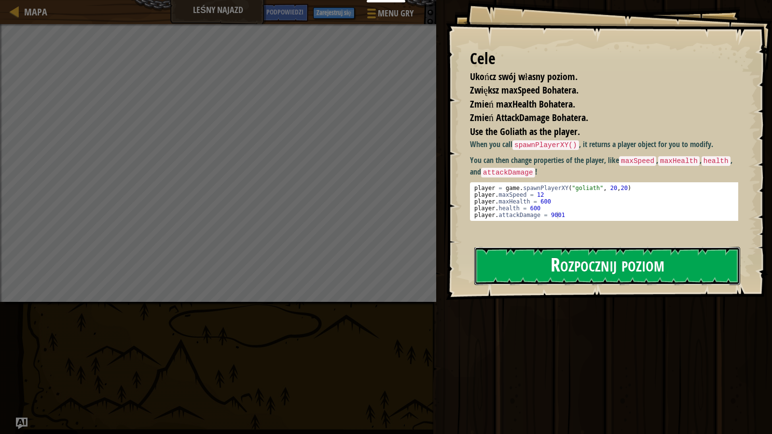
click at [549, 253] on button "Rozpocznij poziom" at bounding box center [607, 266] width 266 height 38
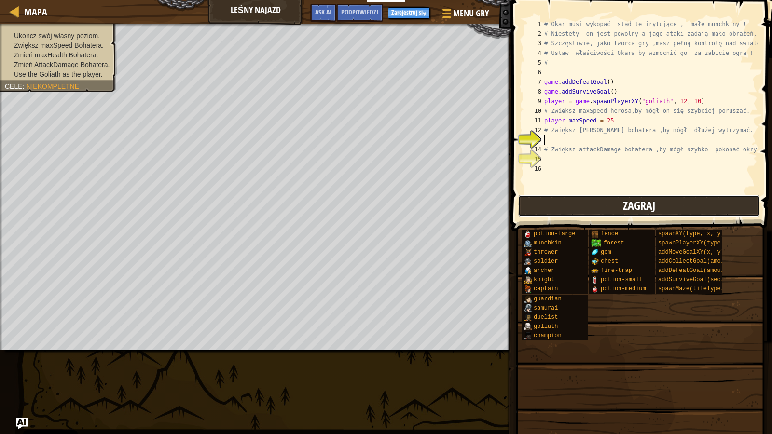
click at [569, 199] on button "Zagraj" at bounding box center [639, 206] width 242 height 22
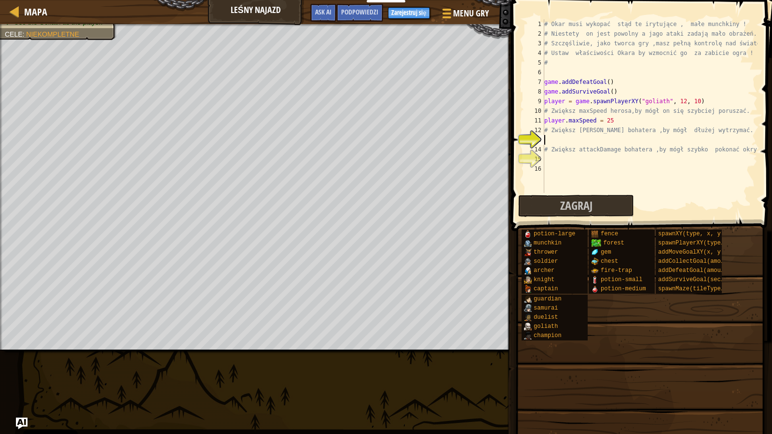
click at [557, 142] on div "# Okar musi wykopać stąd te irytujące , małe munchkiny ! # Niestety on jest pow…" at bounding box center [649, 115] width 215 height 193
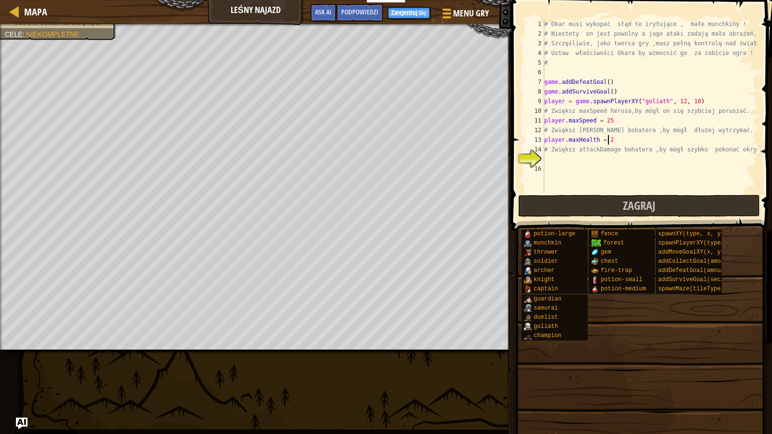
scroll to position [4, 4]
type textarea "player.maxHealth = 50"
click at [561, 154] on div "# Okar musi wykopać stąd te irytujące , małe munchkiny ! # Niestety on jest pow…" at bounding box center [649, 115] width 215 height 193
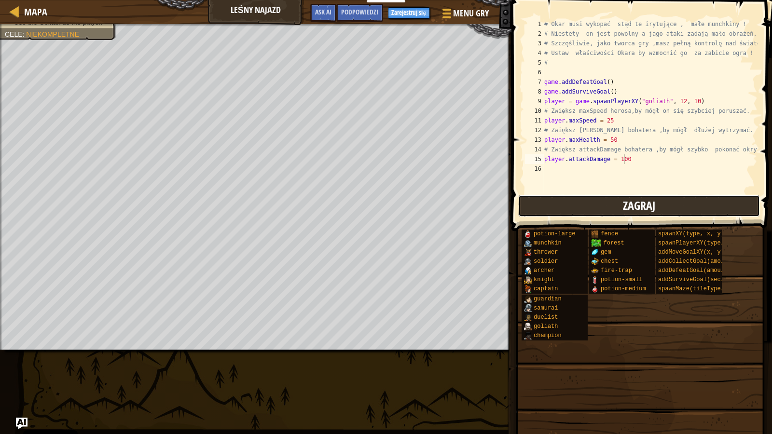
click at [579, 199] on button "Zagraj" at bounding box center [639, 206] width 242 height 22
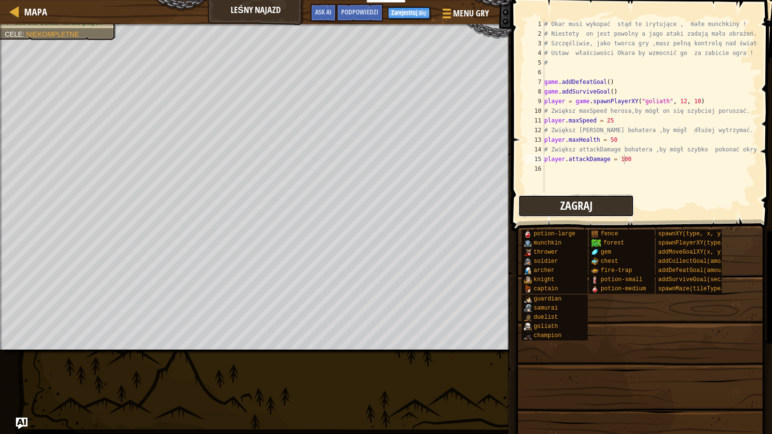
click at [568, 209] on span "Zagraj" at bounding box center [576, 205] width 32 height 15
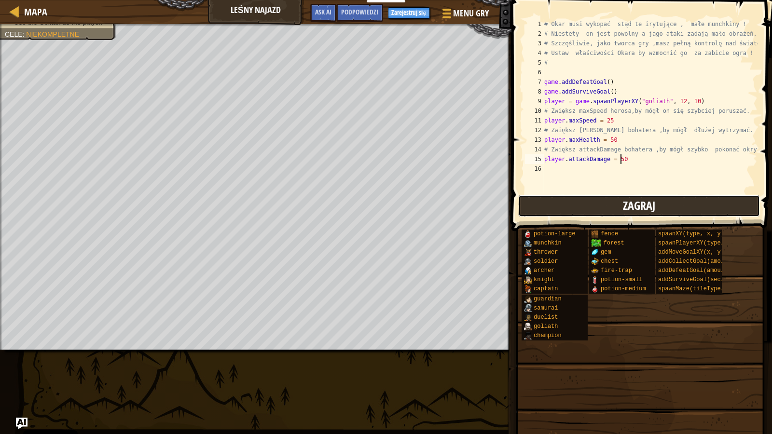
click at [554, 198] on button "Zagraj" at bounding box center [639, 206] width 242 height 22
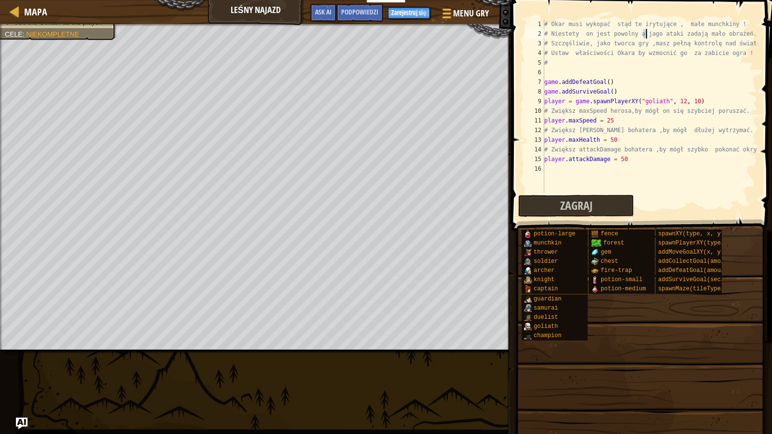
click at [645, 37] on div "# Okar musi wykopać stąd te irytujące , małe munchkiny ! # Niestety on jest pow…" at bounding box center [649, 115] width 215 height 193
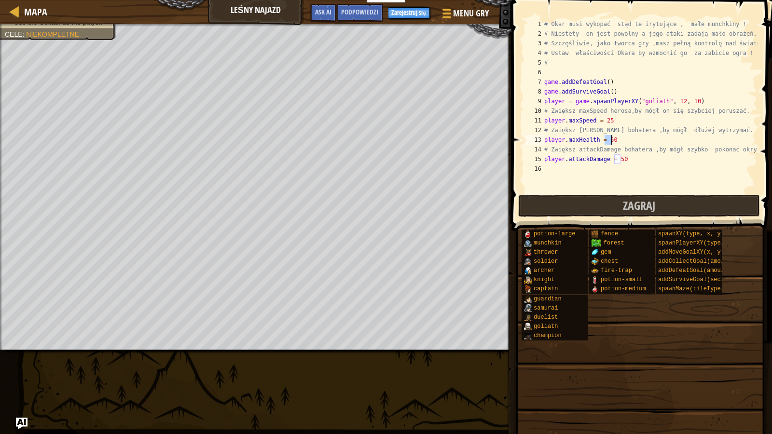
drag, startPoint x: 605, startPoint y: 136, endPoint x: 611, endPoint y: 138, distance: 5.6
click at [611, 138] on div "# Okar musi wykopać stąd te irytujące , małe munchkiny ! # Niestety on jest pow…" at bounding box center [649, 115] width 215 height 193
drag, startPoint x: 627, startPoint y: 161, endPoint x: 613, endPoint y: 160, distance: 13.5
click at [613, 160] on div "# Okar musi wykopać stąd te irytujące , małe munchkiny ! # Niestety on jest pow…" at bounding box center [649, 115] width 215 height 193
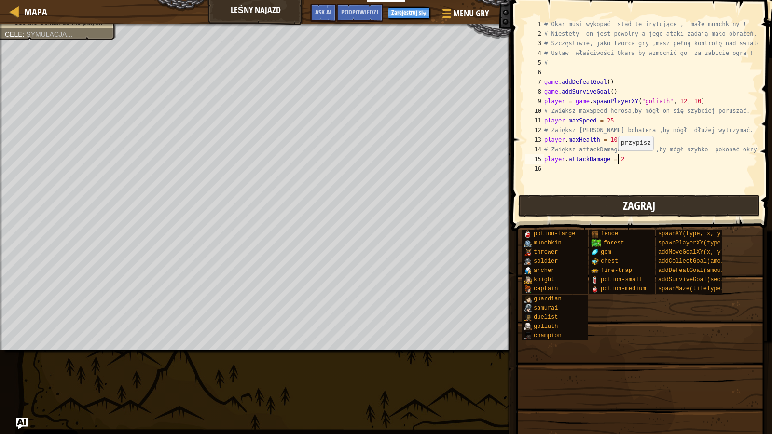
scroll to position [4, 6]
type textarea "player.attackDamage = 25"
click at [613, 204] on button "Zagraj" at bounding box center [639, 206] width 242 height 22
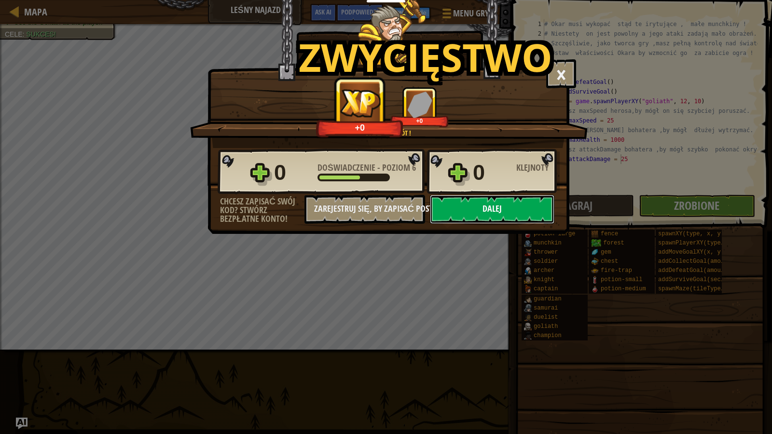
click at [515, 214] on button "Dalej" at bounding box center [492, 209] width 124 height 29
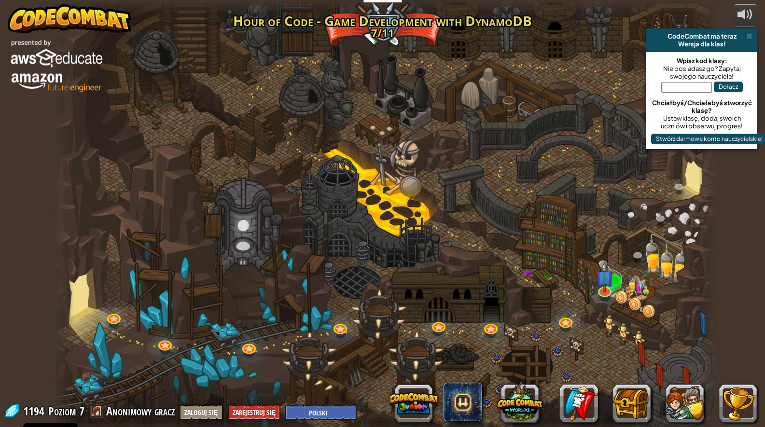
select select "pl"
click at [602, 291] on link at bounding box center [603, 288] width 19 height 19
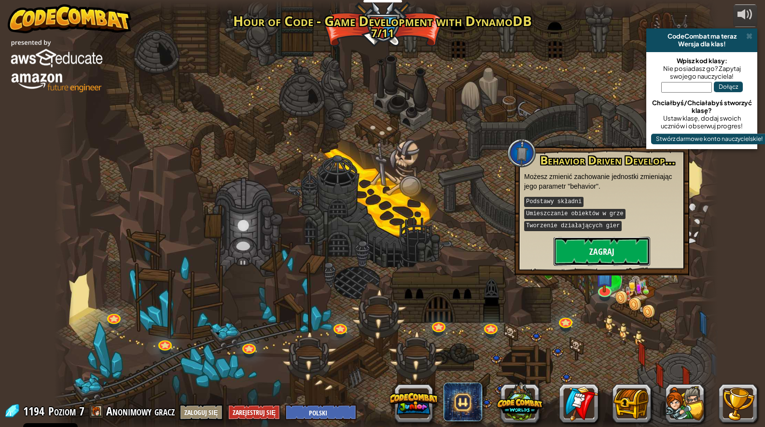
click at [587, 237] on button "Zagraj" at bounding box center [601, 251] width 96 height 29
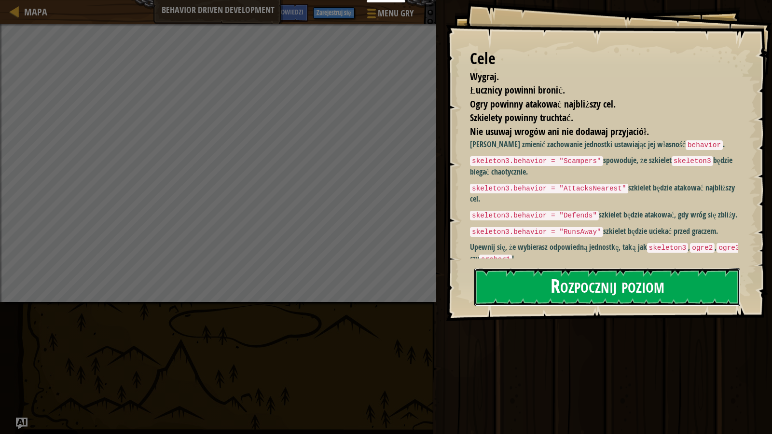
click at [568, 275] on button "Rozpocznij poziom" at bounding box center [607, 287] width 266 height 38
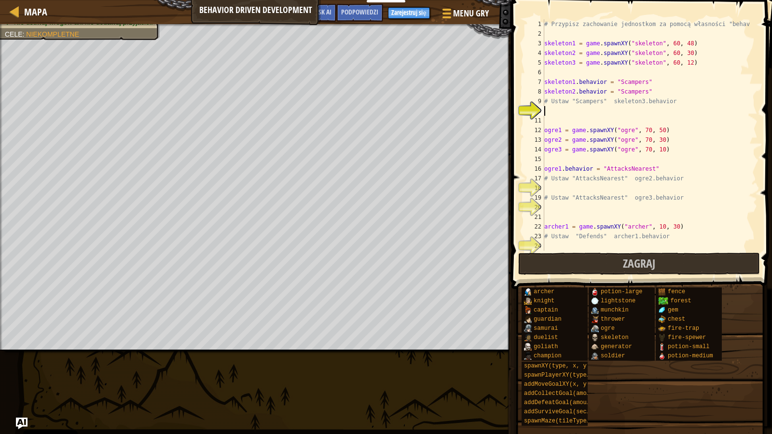
click at [571, 190] on div "# Przypisz zachowanie jednostkom za pomocą własności "behavior". skeleton1 = ga…" at bounding box center [646, 144] width 208 height 251
click at [575, 110] on div "# Przypisz zachowanie jednostkom za pomocą własności "behavior". skeleton1 = ga…" at bounding box center [646, 144] width 208 height 251
click at [559, 182] on div "# Przypisz zachowanie jednostkom za pomocą własności "behavior". skeleton1 = ga…" at bounding box center [646, 144] width 208 height 251
type textarea "# Ustaw "AttacksNearest" ogre2.behavior"
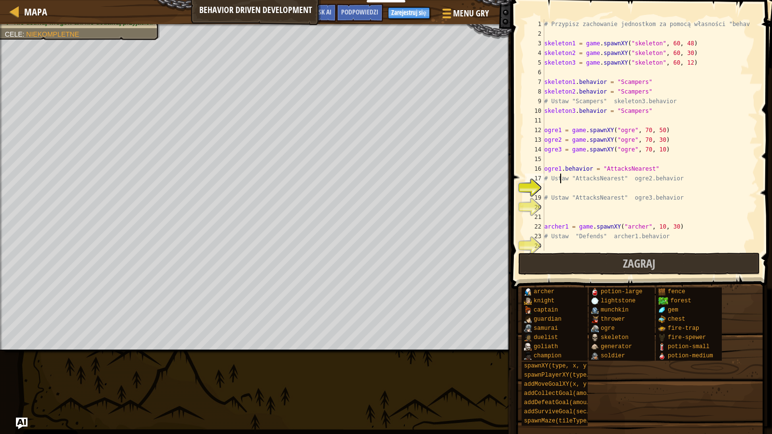
click at [559, 190] on div "# Przypisz zachowanie jednostkom za pomocą własności "behavior". skeleton1 = ga…" at bounding box center [646, 144] width 208 height 251
click at [566, 201] on div "# Przypisz zachowanie jednostkom za pomocą własności "behavior". skeleton1 = ga…" at bounding box center [646, 144] width 208 height 251
type textarea "# Ustaw "AttacksNearest" ogre3.behavior"
click at [565, 207] on div "# Przypisz zachowanie jednostkom za pomocą własności "behavior". skeleton1 = ga…" at bounding box center [646, 144] width 208 height 251
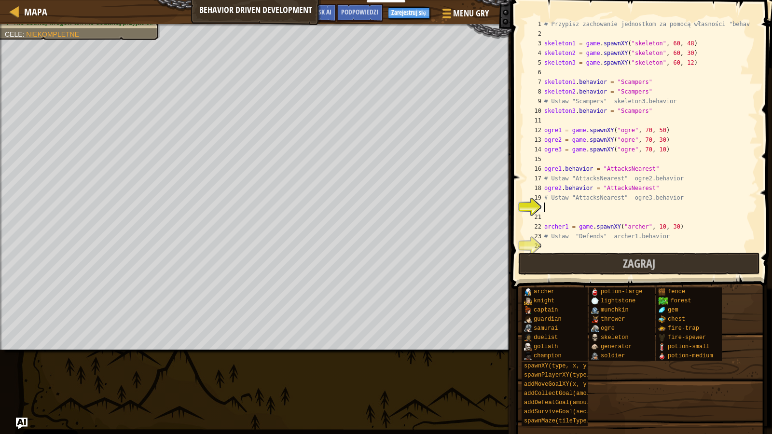
scroll to position [4, 0]
type textarea "p"
type textarea "ogre3.behavior = "AttacksNearest""
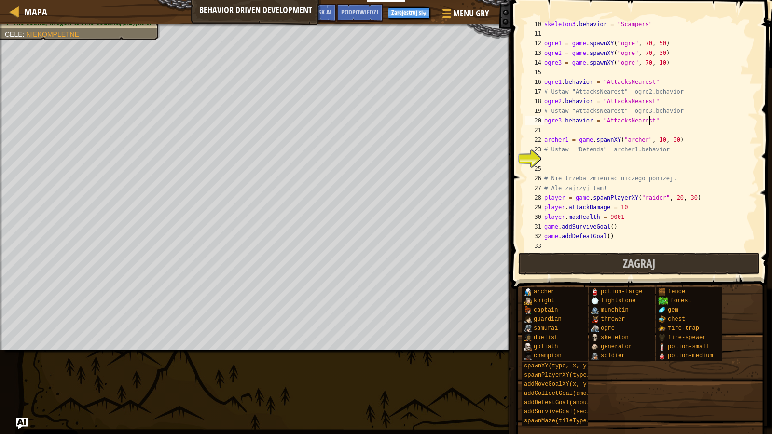
scroll to position [87, 0]
click at [552, 165] on div "skeleton3 . behavior = "Scampers" ogre1 = game . spawnXY ( "ogre" , 70 , 50 ) o…" at bounding box center [646, 144] width 208 height 251
click at [551, 153] on div "skeleton3 . behavior = "Scampers" ogre1 = game . spawnXY ( "ogre" , 70 , 50 ) o…" at bounding box center [646, 144] width 208 height 251
type textarea "# Ustaw "Defends" archer1.behavior"
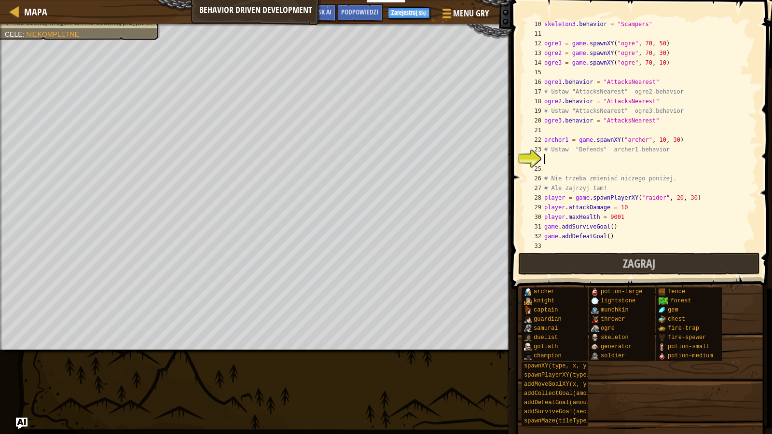
click at [549, 157] on div "skeleton3 . behavior = "Scampers" ogre1 = game . spawnXY ( "ogre" , 70 , 50 ) o…" at bounding box center [646, 144] width 208 height 251
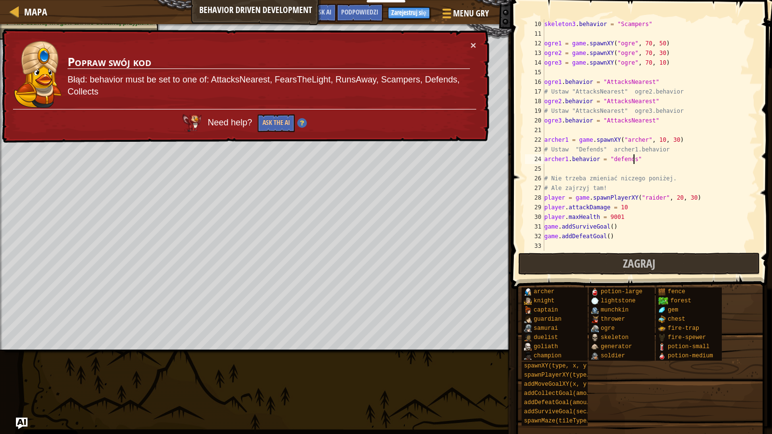
scroll to position [116, 0]
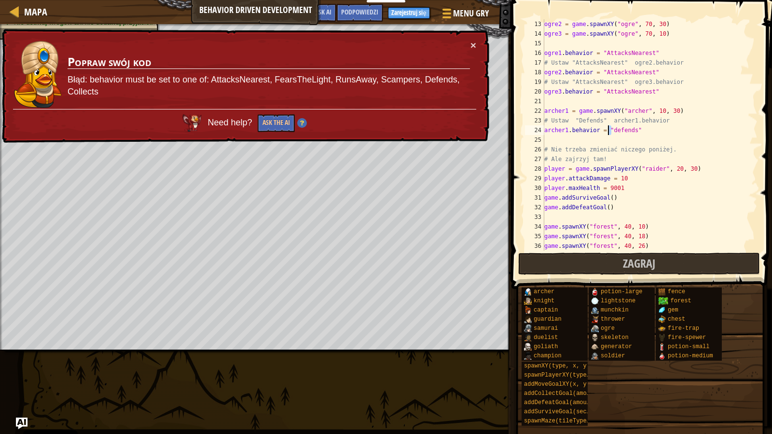
click at [608, 128] on div "ogre2 = game . spawnXY ( "ogre" , 70 , 30 ) ogre3 = game . spawnXY ( "ogre" , 7…" at bounding box center [646, 144] width 208 height 251
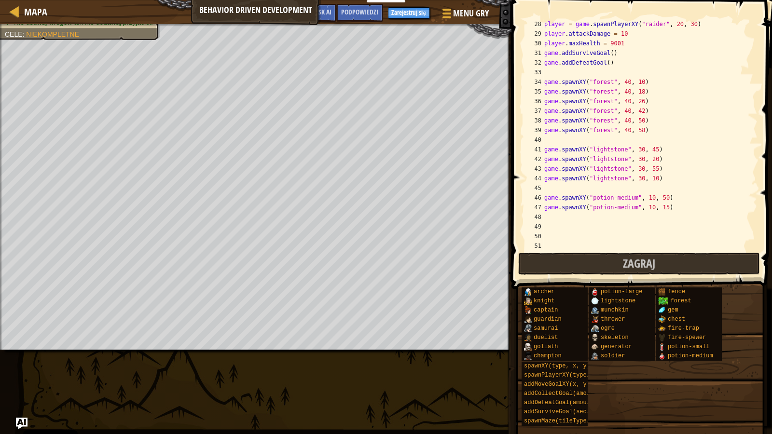
scroll to position [261, 0]
type textarea "archer1.behavior = "Defends""
click at [609, 267] on button "Zagraj" at bounding box center [639, 264] width 242 height 22
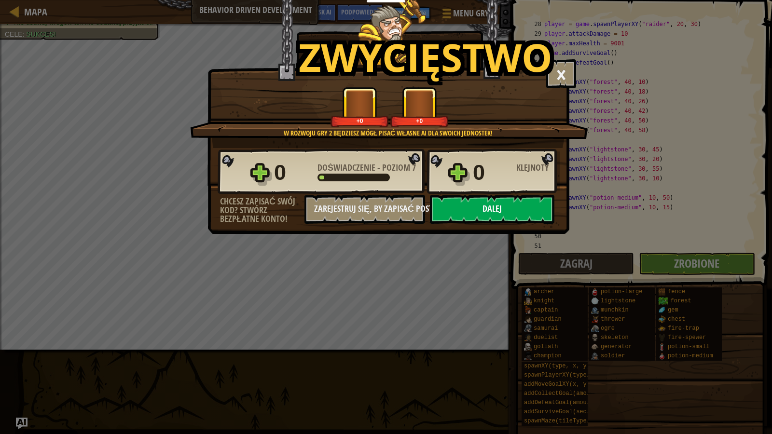
click at [480, 209] on button "Dalej" at bounding box center [492, 209] width 124 height 29
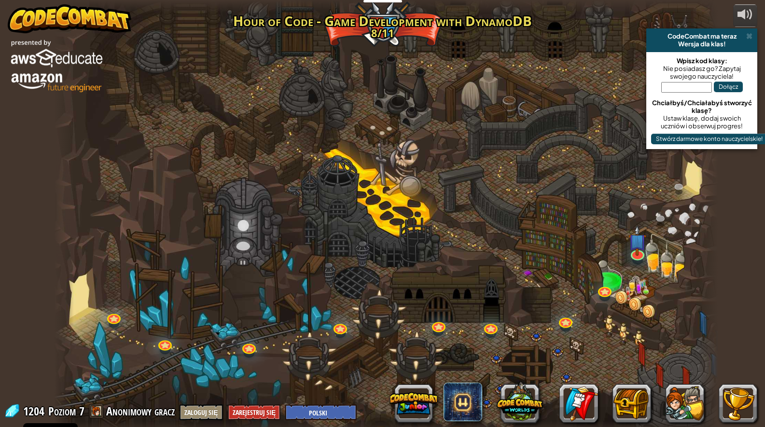
select select "pl"
click at [639, 250] on img at bounding box center [638, 233] width 18 height 41
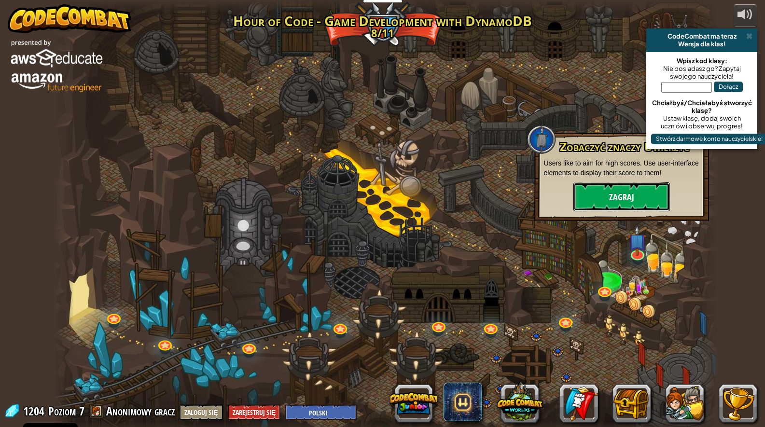
click at [621, 194] on button "Zagraj" at bounding box center [621, 196] width 96 height 29
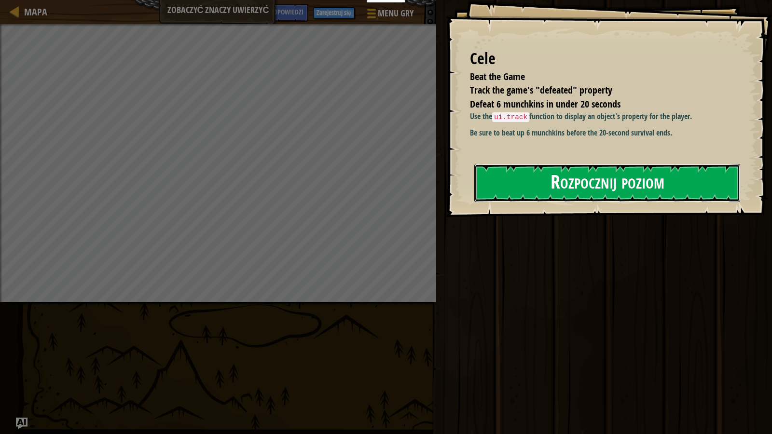
click at [558, 190] on button "Rozpocznij poziom" at bounding box center [607, 183] width 266 height 38
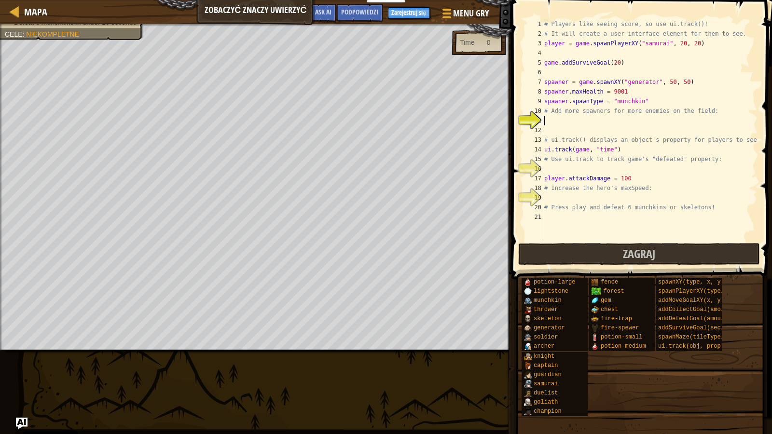
click at [559, 197] on div "# Players like seeing score, so use ui.track()! # It will create a user-interfa…" at bounding box center [649, 139] width 215 height 241
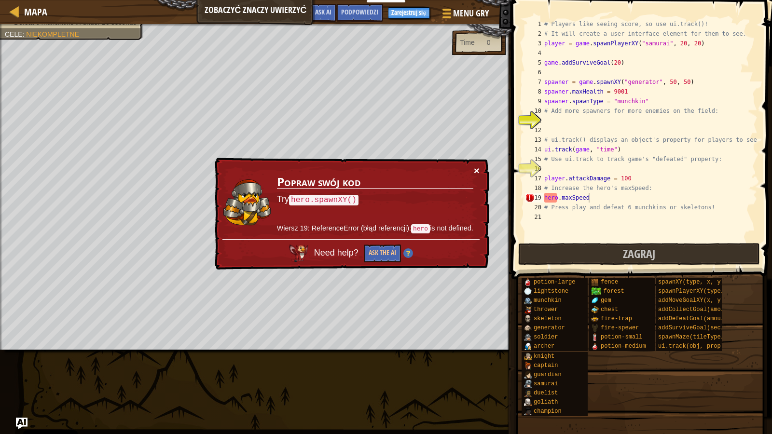
click at [476, 165] on button "×" at bounding box center [477, 170] width 6 height 10
drag, startPoint x: 557, startPoint y: 197, endPoint x: 544, endPoint y: 198, distance: 13.5
click at [544, 198] on div "hero.maxSpeed 1 2 3 4 5 6 7 8 9 10 11 12 13 14 15 16 17 18 19 20 21 # Players l…" at bounding box center [640, 130] width 234 height 222
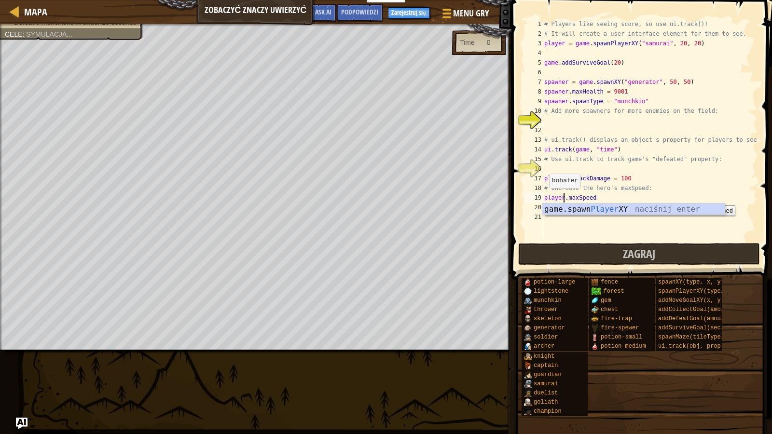
scroll to position [4, 1]
click at [623, 198] on div "# Players like seeing score, so use ui.track()! # It will create a user-interfa…" at bounding box center [649, 139] width 215 height 241
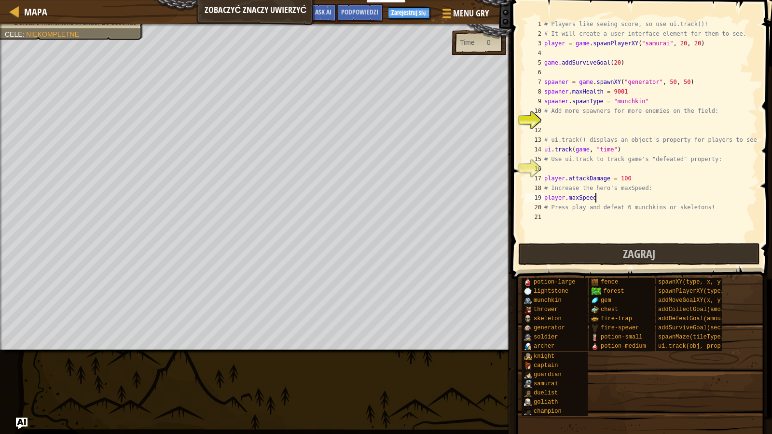
scroll to position [4, 4]
type textarea "player.maxSpeed ="
click at [590, 120] on div "# Players like seeing score, so use ui.track()! # It will create a user-interfa…" at bounding box center [649, 139] width 215 height 241
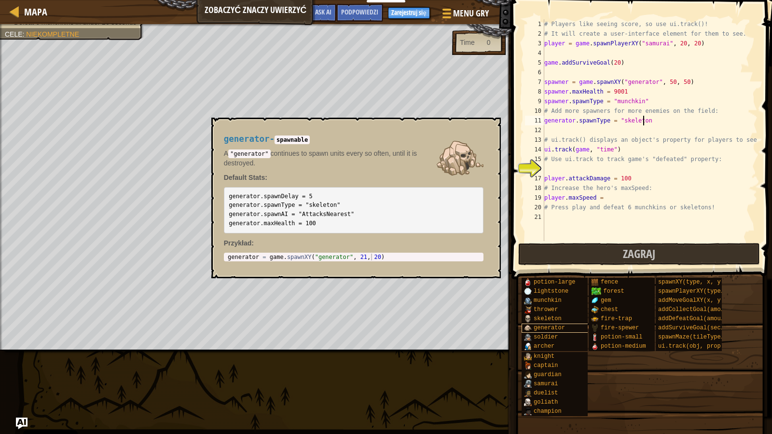
scroll to position [4, 8]
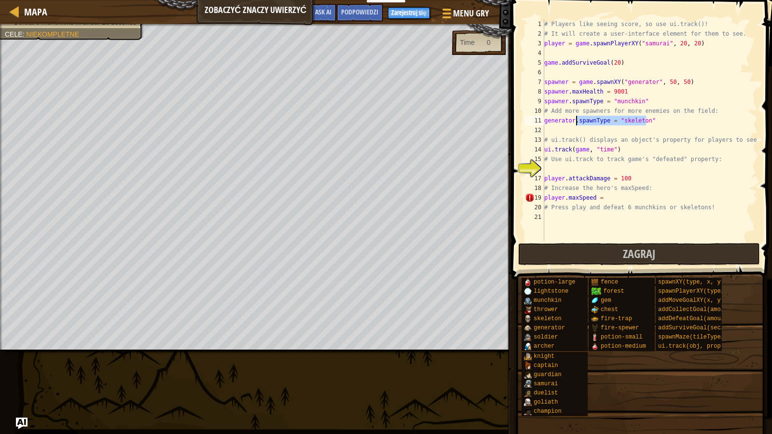
drag, startPoint x: 648, startPoint y: 121, endPoint x: 577, endPoint y: 118, distance: 71.0
click at [577, 118] on div "# Players like seeing score, so use ui.track()! # It will create a user-interfa…" at bounding box center [649, 139] width 215 height 241
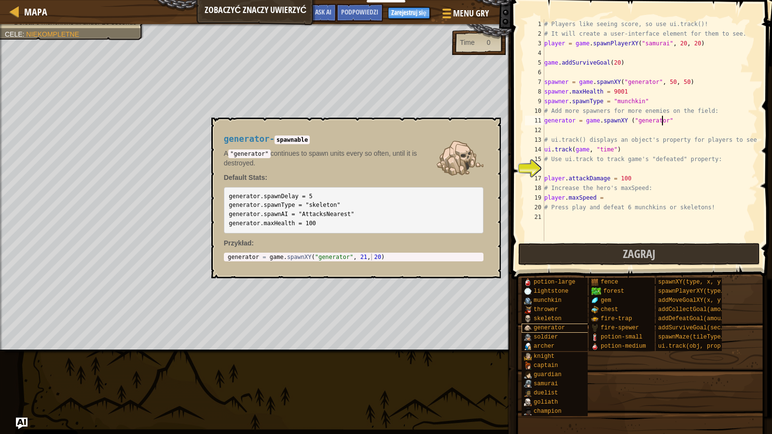
scroll to position [4, 9]
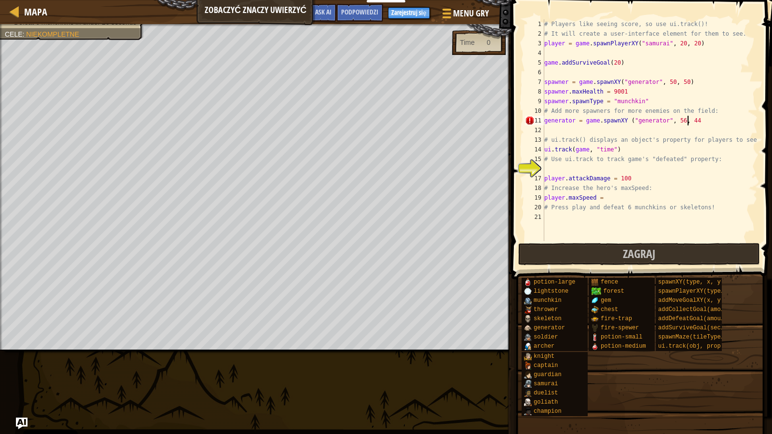
type textarea "generator = game.spawnXY ("generator", 56, 44)"
click at [584, 166] on div "# Players like seeing score, so use ui.track()! # It will create a user-interfa…" at bounding box center [649, 139] width 215 height 241
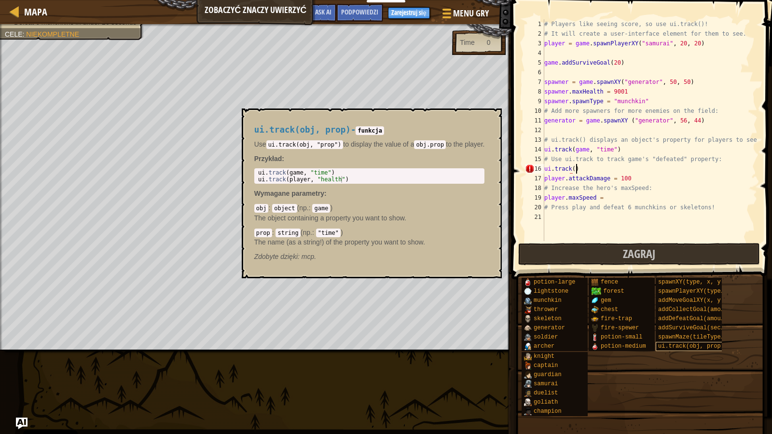
scroll to position [4, 2]
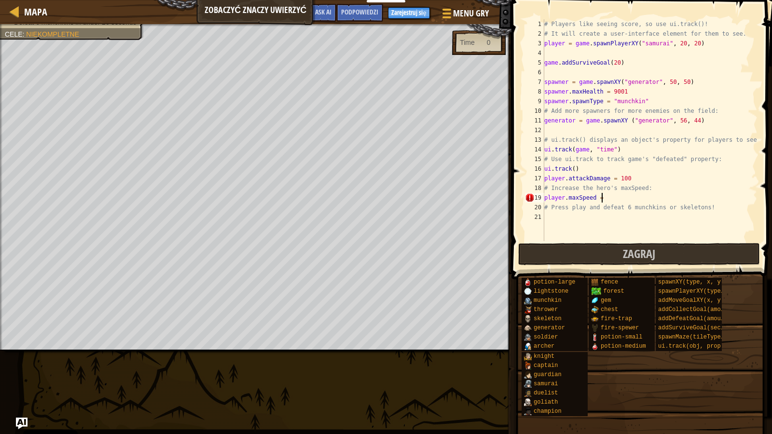
click at [605, 198] on div "# Players like seeing score, so use ui.track()! # It will create a user-interfa…" at bounding box center [649, 139] width 215 height 241
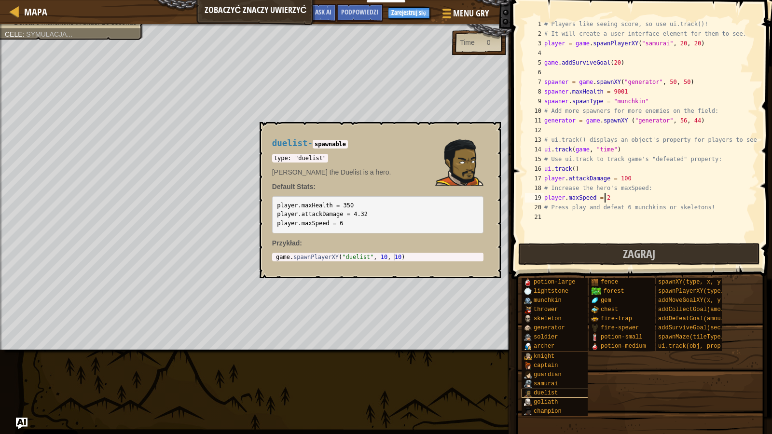
scroll to position [4, 5]
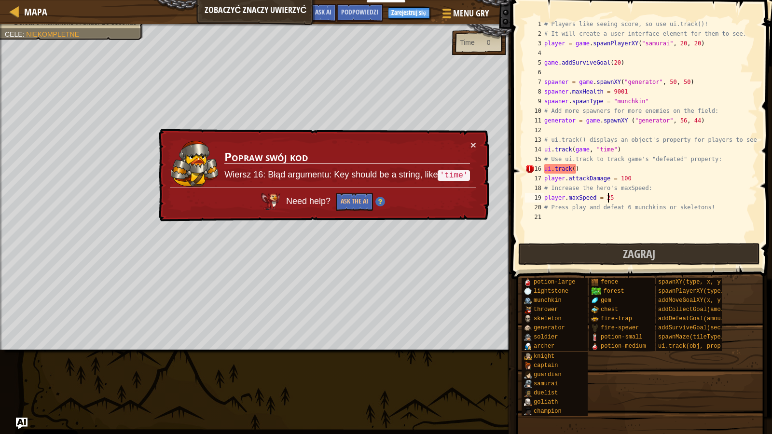
click at [572, 168] on div "# Players like seeing score, so use ui.track()! # It will create a user-interfa…" at bounding box center [649, 139] width 215 height 241
click at [474, 144] on button "×" at bounding box center [473, 145] width 6 height 10
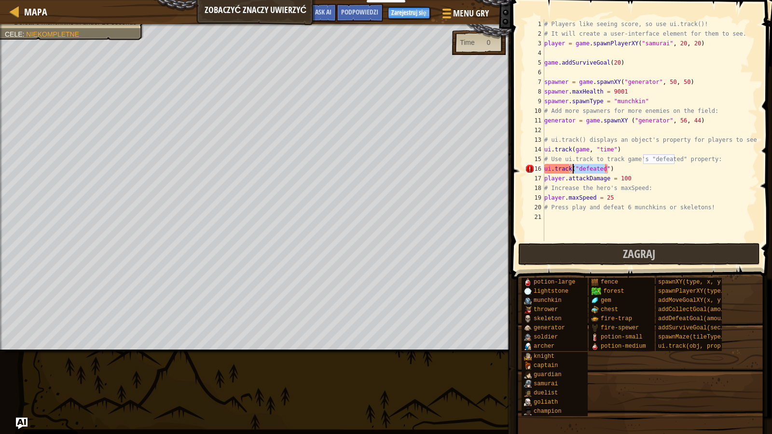
drag, startPoint x: 603, startPoint y: 169, endPoint x: 574, endPoint y: 167, distance: 29.5
click at [574, 167] on div "# Players like seeing score, so use ui.track()! # It will create a user-interfa…" at bounding box center [649, 139] width 215 height 241
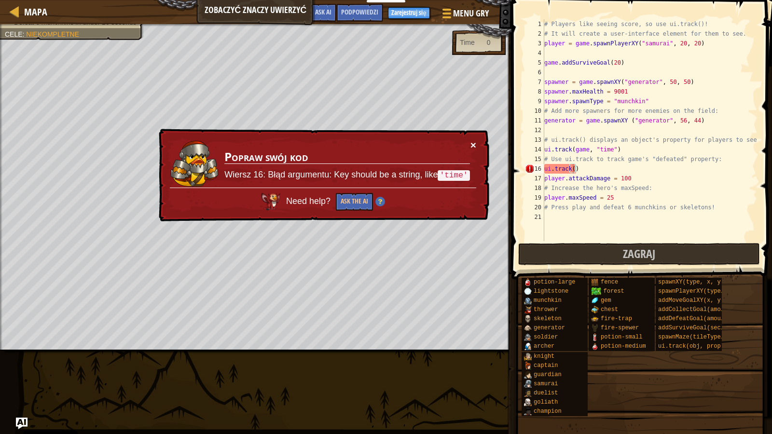
click at [473, 142] on button "×" at bounding box center [473, 145] width 6 height 10
click at [470, 141] on button "×" at bounding box center [473, 145] width 6 height 10
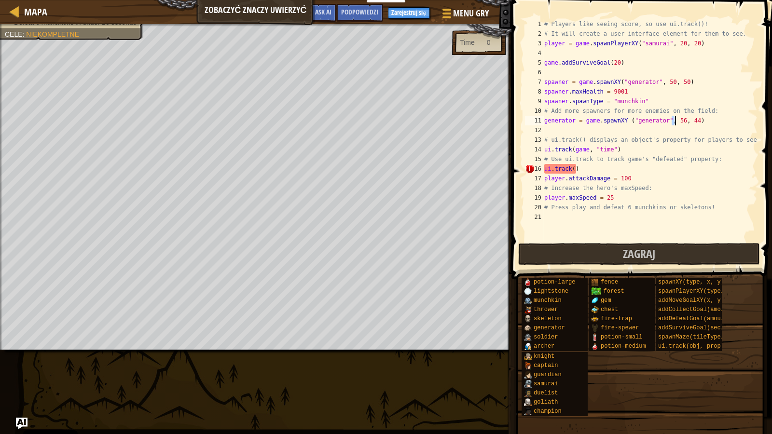
click at [673, 119] on div "# Players like seeing score, so use ui.track()! # It will create a user-interfa…" at bounding box center [649, 139] width 215 height 241
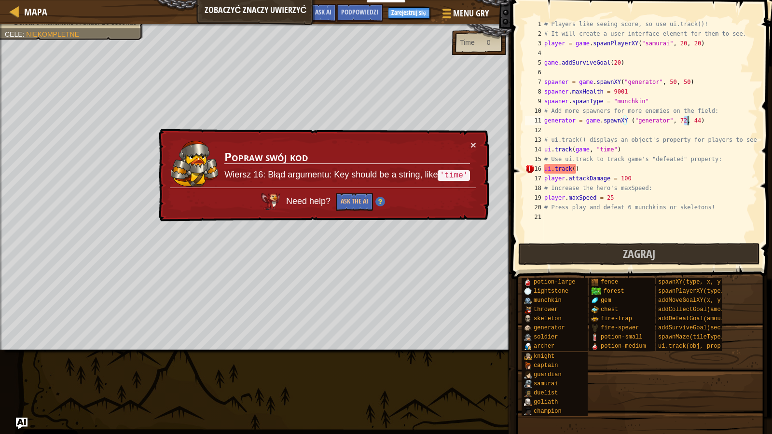
click at [686, 119] on div "# Players like seeing score, so use ui.track()! # It will create a user-interfa…" at bounding box center [649, 139] width 215 height 241
click at [475, 144] on button "×" at bounding box center [473, 145] width 6 height 10
click at [573, 169] on div "# Players like seeing score, so use ui.track()! # It will create a user-interfa…" at bounding box center [649, 139] width 215 height 241
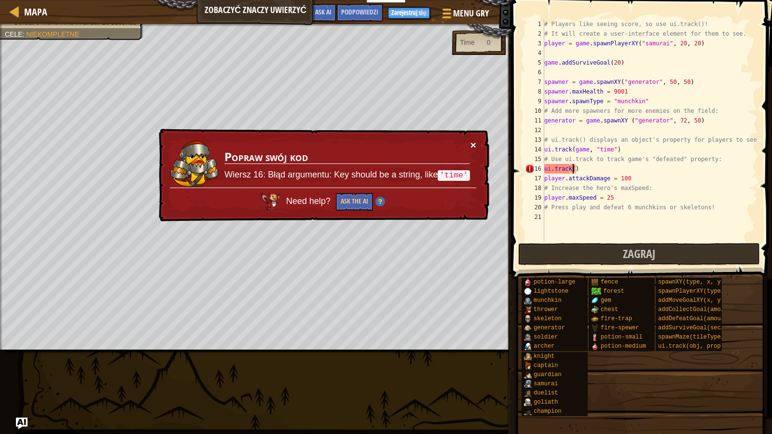
click at [473, 142] on button "×" at bounding box center [473, 142] width 6 height 10
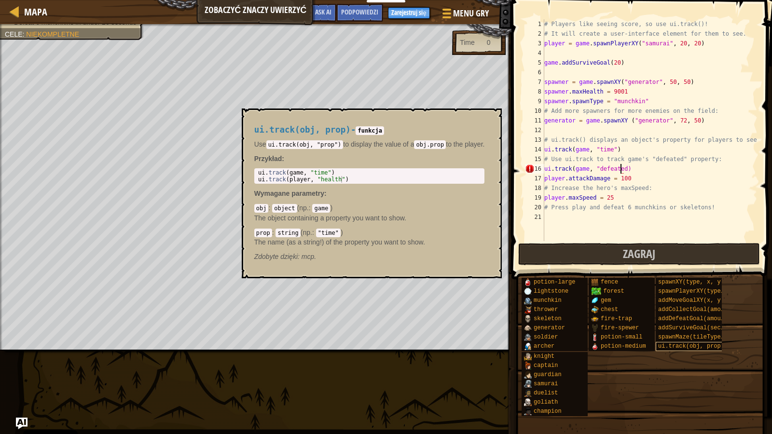
scroll to position [4, 6]
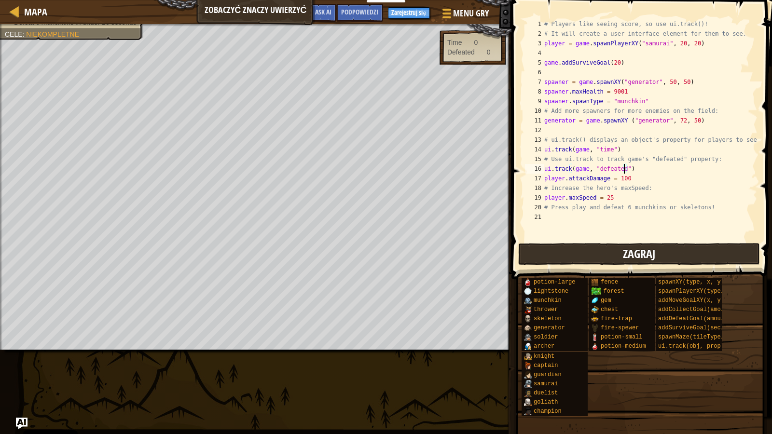
type textarea "ui.track(game, "defeated")"
click at [603, 253] on button "Zagraj" at bounding box center [639, 254] width 242 height 22
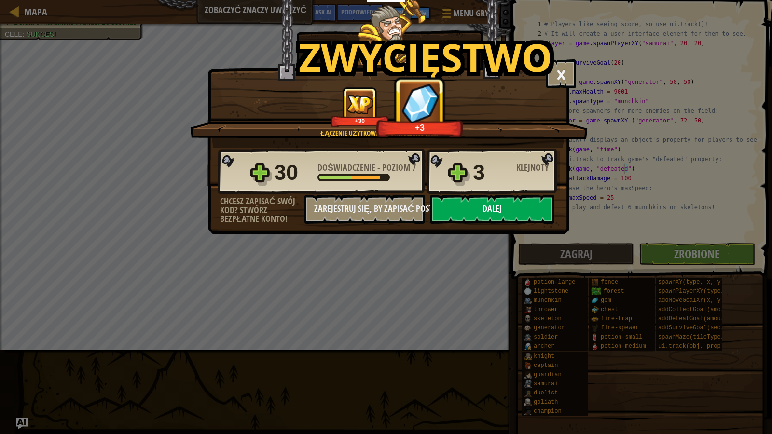
click at [516, 211] on button "Dalej" at bounding box center [492, 209] width 124 height 29
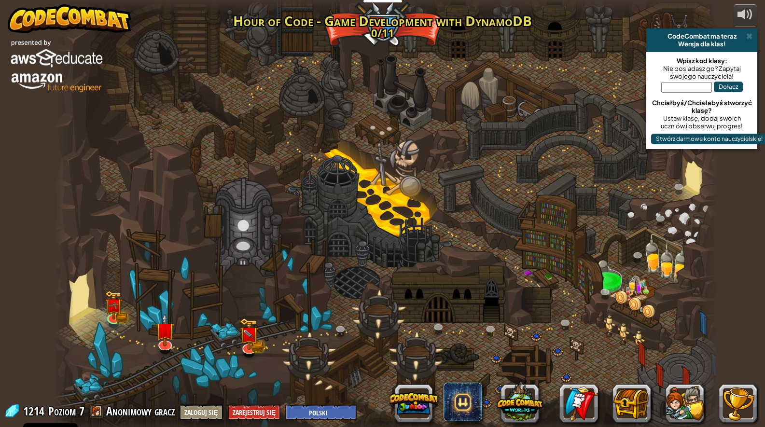
select select "pl"
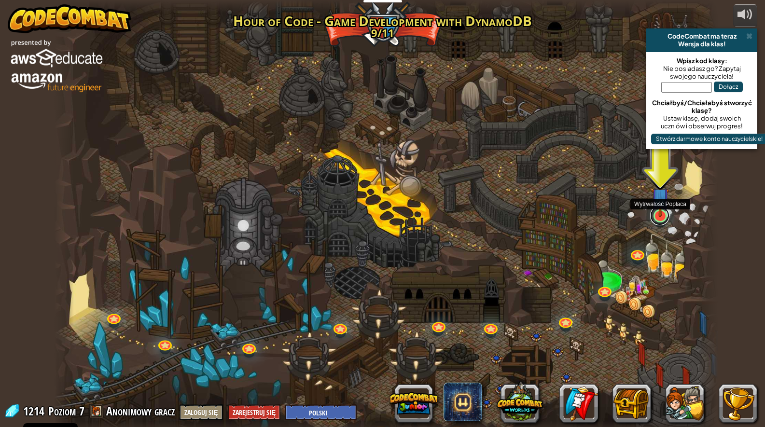
click at [658, 219] on link at bounding box center [659, 215] width 19 height 19
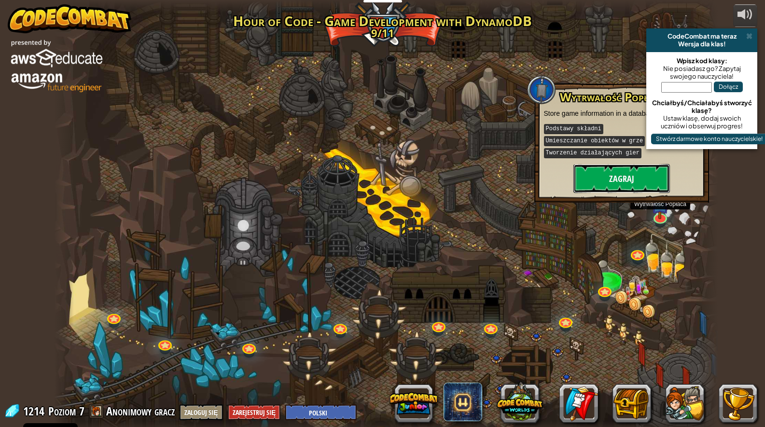
click at [604, 167] on button "Zagraj" at bounding box center [621, 178] width 96 height 29
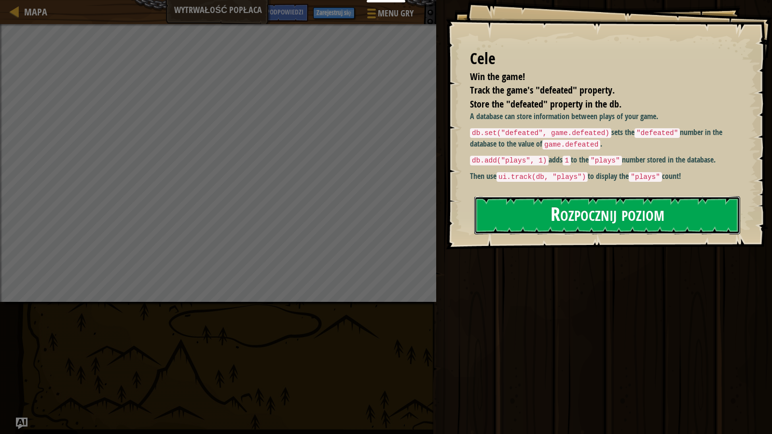
click at [567, 196] on button "Rozpocznij poziom" at bounding box center [607, 215] width 266 height 38
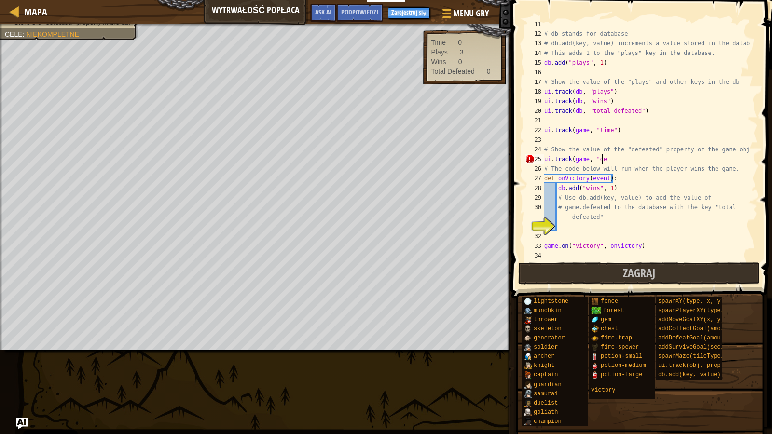
scroll to position [4, 4]
type textarea "ui.track(game, "defeated")"
click at [578, 224] on div "# db stands for database # db.add(key, value) increments a value stored in the …" at bounding box center [646, 149] width 208 height 261
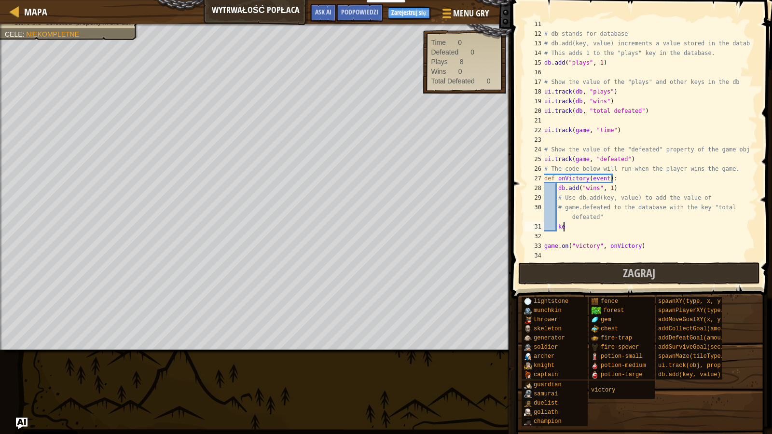
type textarea "k"
type textarea "game.defeated("total defeated")"
click at [572, 283] on button "Zagraj" at bounding box center [639, 273] width 242 height 22
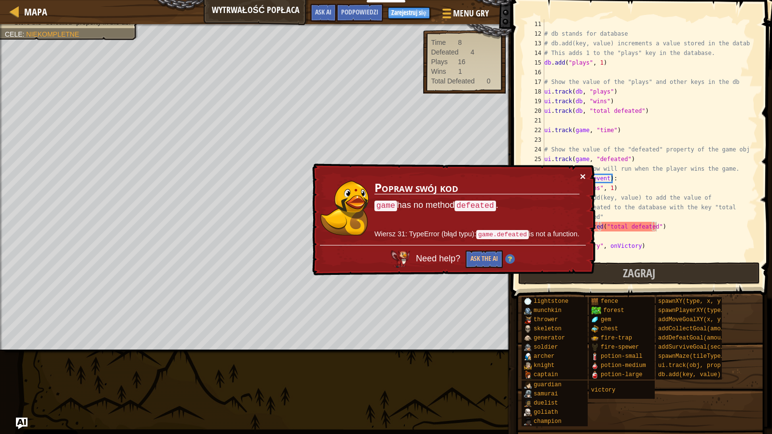
click at [581, 171] on button "×" at bounding box center [583, 176] width 6 height 10
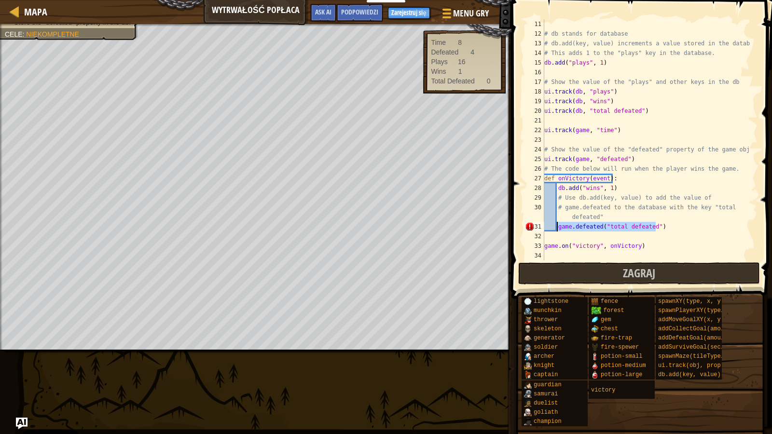
drag, startPoint x: 664, startPoint y: 228, endPoint x: 558, endPoint y: 228, distance: 106.6
click at [558, 228] on div "# db stands for database # db.add(key, value) increments a value stored in the …" at bounding box center [646, 149] width 208 height 261
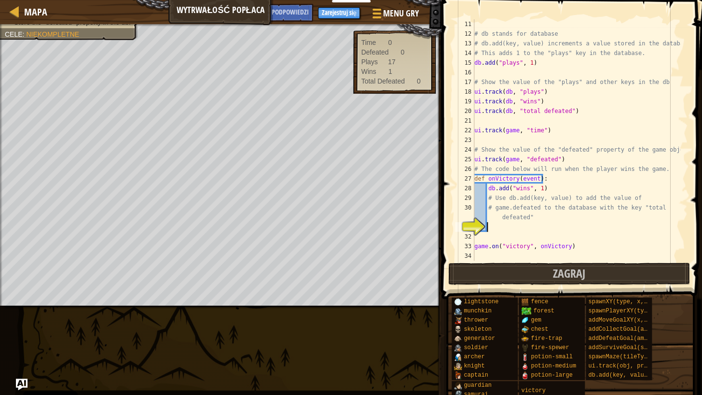
scroll to position [96, 0]
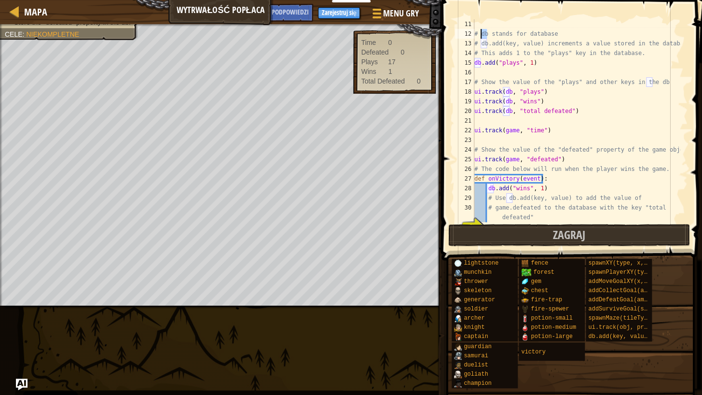
drag, startPoint x: 487, startPoint y: 34, endPoint x: 480, endPoint y: 34, distance: 6.3
click at [480, 34] on div "# db stands for database # db.add(key, value) increments a value stored in the …" at bounding box center [576, 130] width 208 height 222
type textarea "# db stands for database"
click at [495, 73] on div "# db stands for database # db.add(key, value) increments a value stored in the …" at bounding box center [576, 130] width 208 height 222
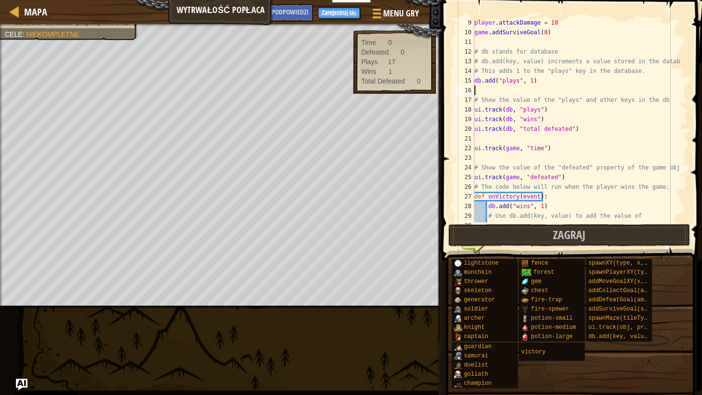
scroll to position [79, 0]
drag, startPoint x: 482, startPoint y: 82, endPoint x: 491, endPoint y: 96, distance: 16.5
click at [493, 82] on div "player . attackDamage = 10 game . addSurviveGoal ( 8 ) # db stands for database…" at bounding box center [576, 134] width 208 height 232
click at [510, 95] on div "player . attackDamage = 10 game . addSurviveGoal ( 8 ) # db stands for database…" at bounding box center [576, 134] width 208 height 232
type textarea "# Show the value of the "plays" and other keys in the db"
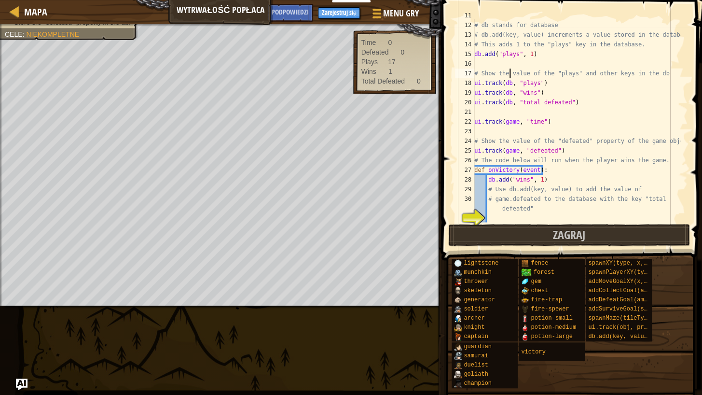
scroll to position [135, 0]
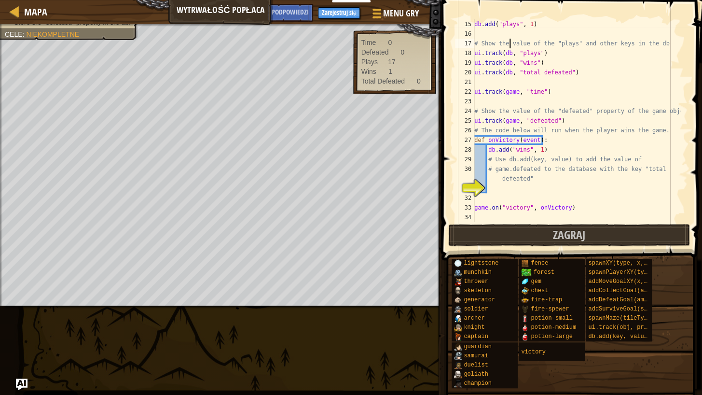
click at [499, 186] on div "db . add ( "plays" , 1 ) # Show the value of the "plays" and other keys in the …" at bounding box center [576, 130] width 208 height 222
type textarea "db.add("total defeated")"
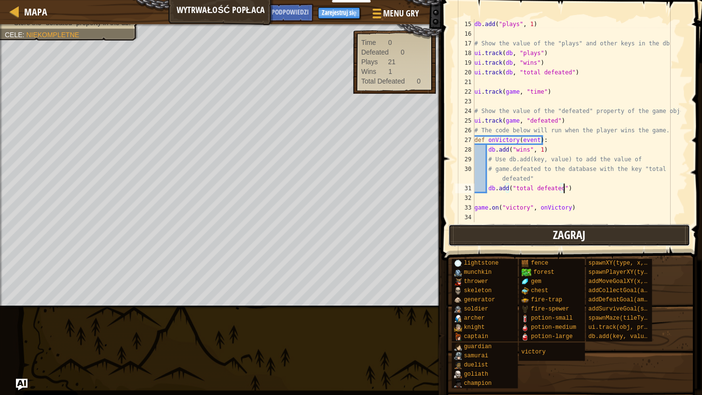
click at [495, 232] on button "Zagraj" at bounding box center [569, 235] width 242 height 22
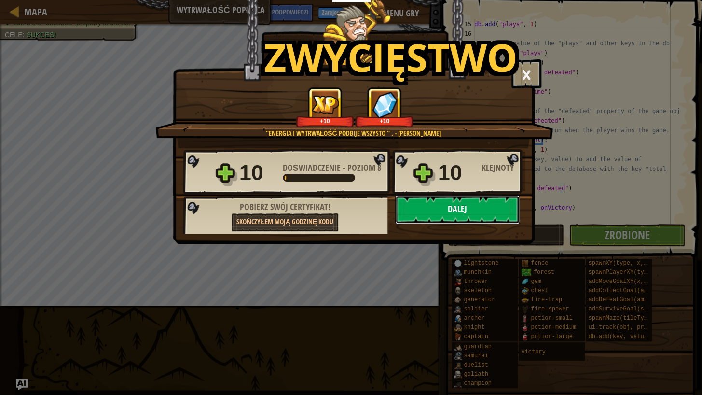
click at [436, 212] on button "Dalej" at bounding box center [457, 209] width 124 height 29
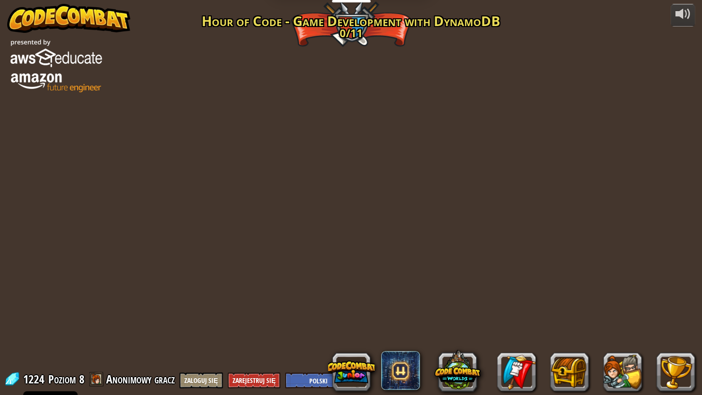
select select "pl"
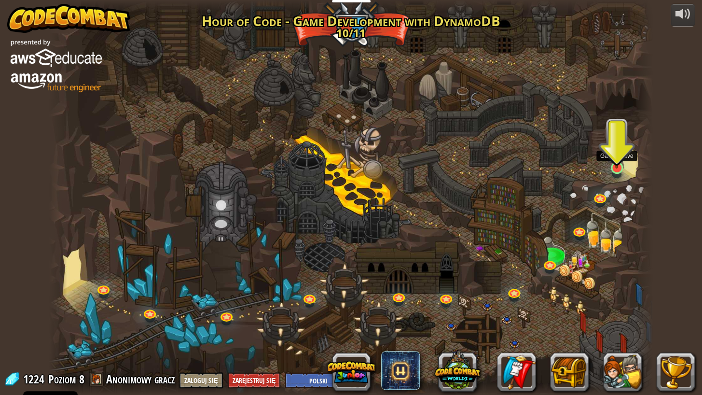
click at [612, 166] on img at bounding box center [616, 151] width 15 height 36
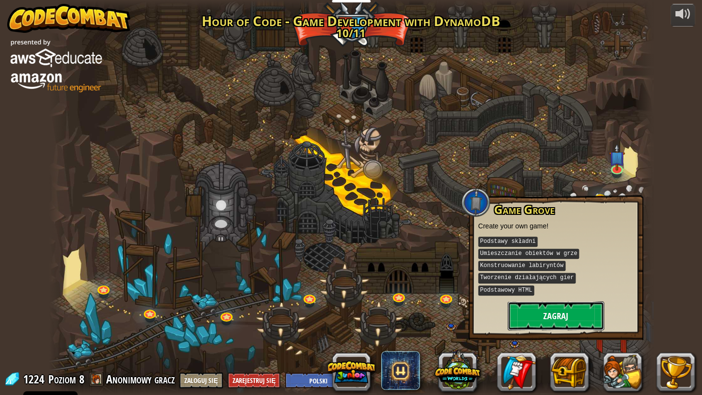
click at [555, 301] on button "Zagraj" at bounding box center [555, 315] width 96 height 29
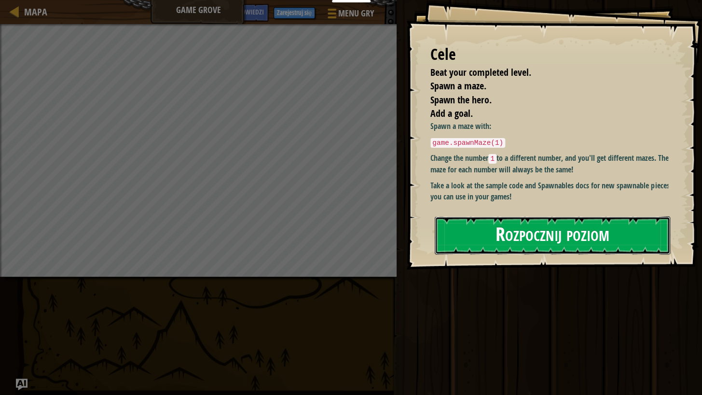
click at [531, 231] on button "Rozpocznij poziom" at bounding box center [552, 235] width 235 height 38
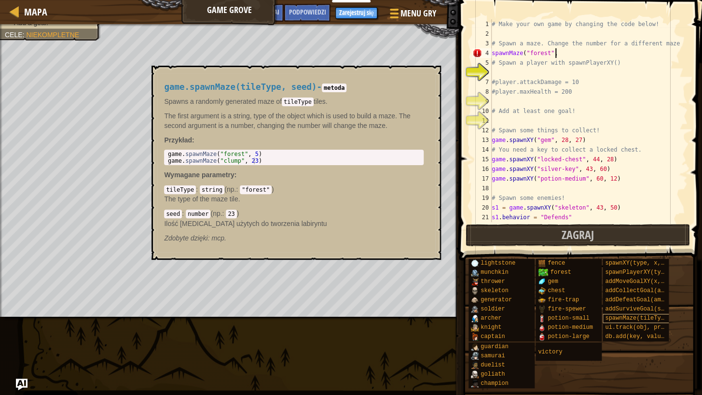
scroll to position [4, 5]
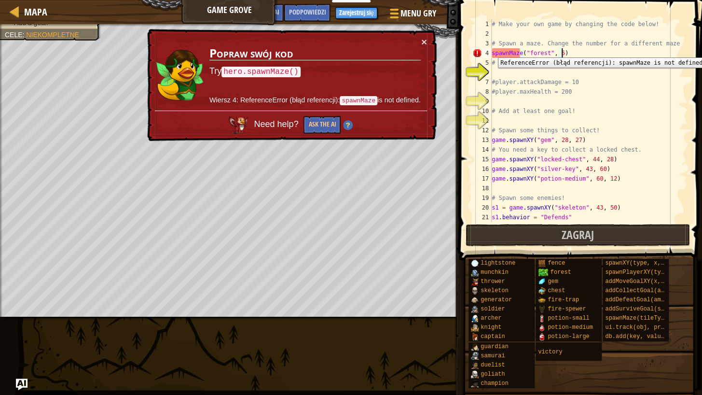
click at [491, 50] on div "4" at bounding box center [481, 53] width 19 height 10
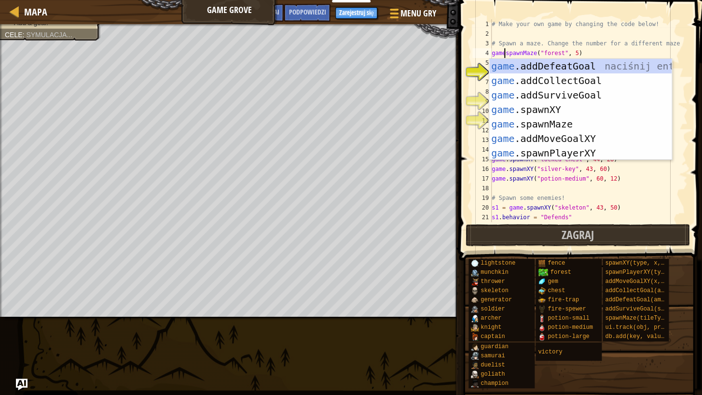
scroll to position [4, 1]
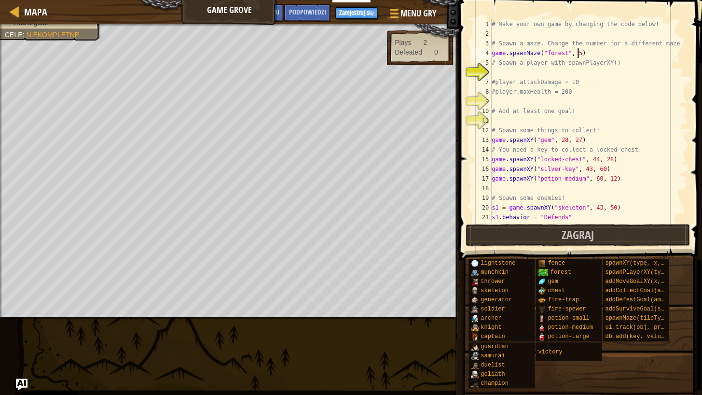
click at [580, 52] on div "# Make your own game by changing the code below! # Spawn a maze. Change the num…" at bounding box center [585, 130] width 191 height 222
click at [503, 67] on div "# Make your own game by changing the code below! # Spawn a maze. Change the num…" at bounding box center [585, 130] width 191 height 222
type textarea "# Spawn a player with spawnPlayerXY()"
click at [502, 74] on div "# Make your own game by changing the code below! # Spawn a maze. Change the num…" at bounding box center [585, 130] width 191 height 222
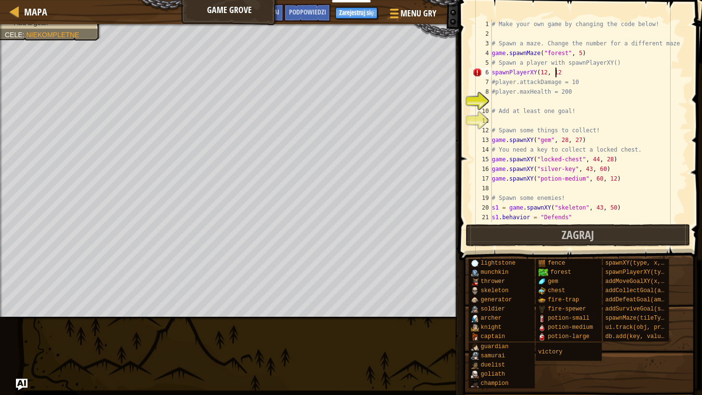
scroll to position [4, 5]
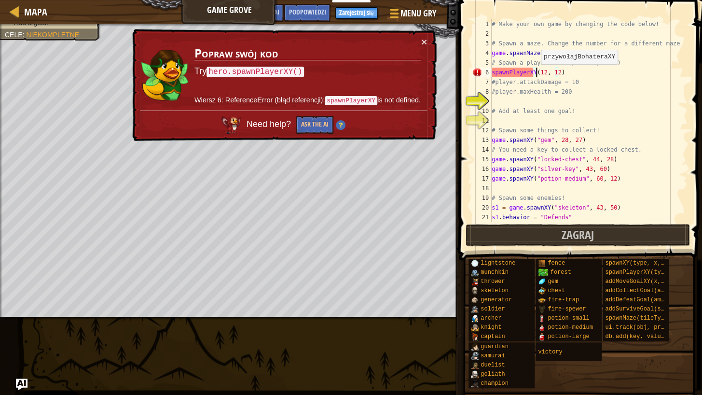
click at [535, 73] on div "# Make your own game by changing the code below! # Spawn a maze. Change the num…" at bounding box center [585, 130] width 191 height 222
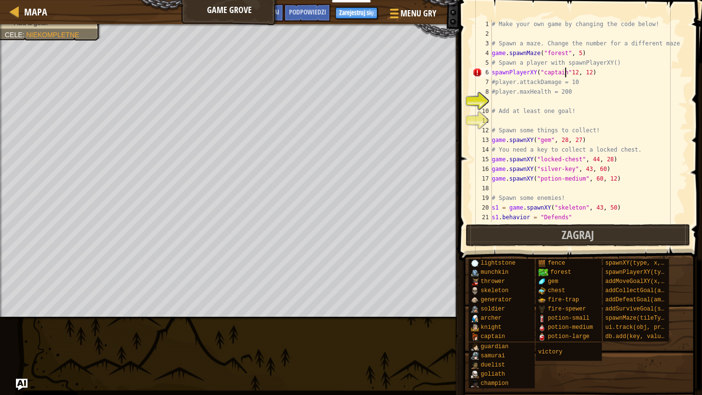
scroll to position [4, 6]
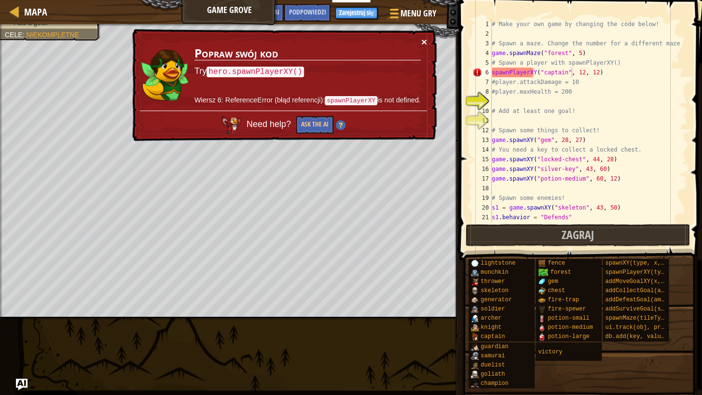
click at [424, 42] on button "×" at bounding box center [424, 42] width 6 height 10
click at [492, 71] on div "# Make your own game by changing the code below! # Spawn a maze. Change the num…" at bounding box center [585, 130] width 191 height 222
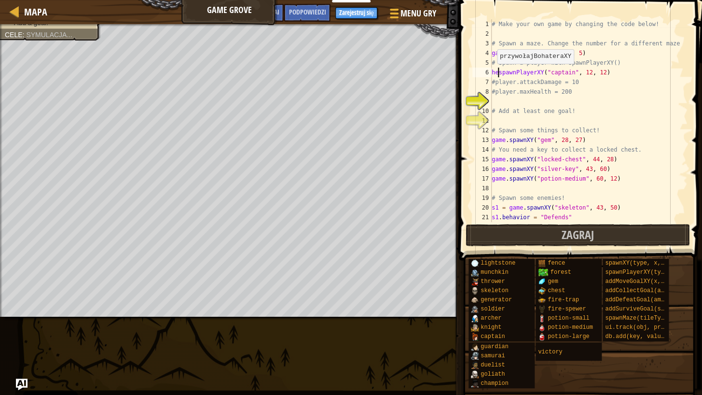
scroll to position [4, 1]
type textarea "hero.spawnPlayerXY("captain", 12, 12)"
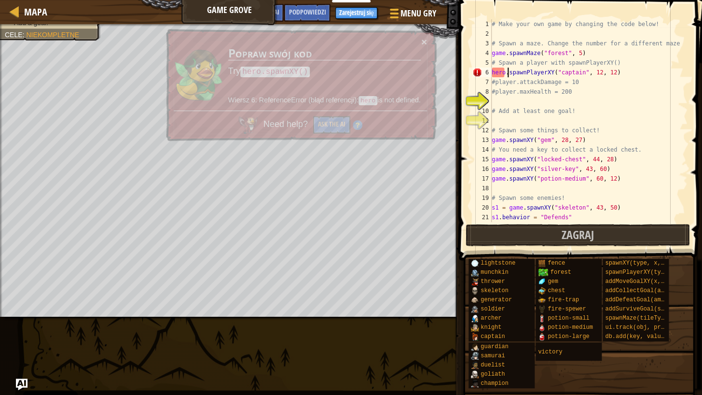
click at [511, 102] on div "# Make your own game by changing the code below! # Spawn a maze. Change the num…" at bounding box center [585, 130] width 191 height 222
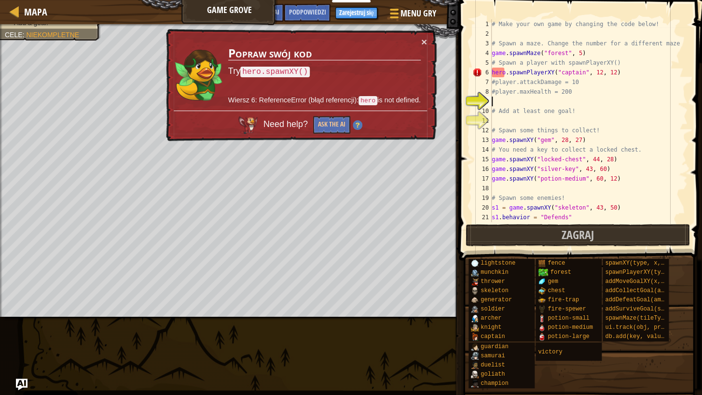
scroll to position [4, 0]
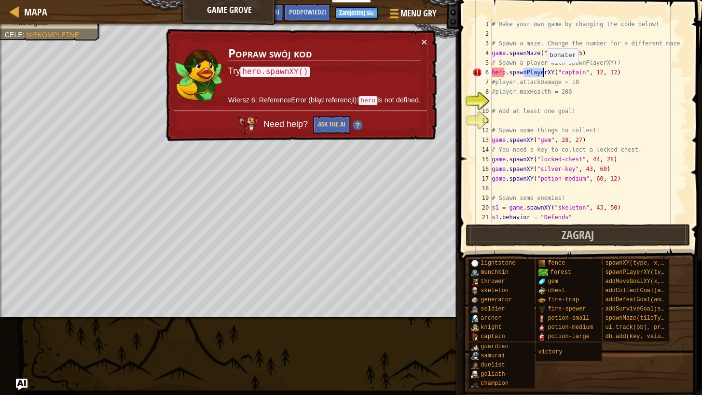
drag, startPoint x: 522, startPoint y: 70, endPoint x: 541, endPoint y: 72, distance: 19.4
click at [541, 72] on div "# Make your own game by changing the code below! # Spawn a maze. Change the num…" at bounding box center [585, 130] width 191 height 222
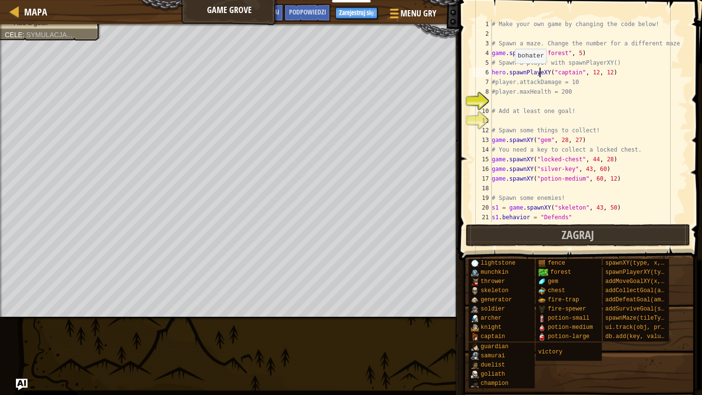
scroll to position [4, 4]
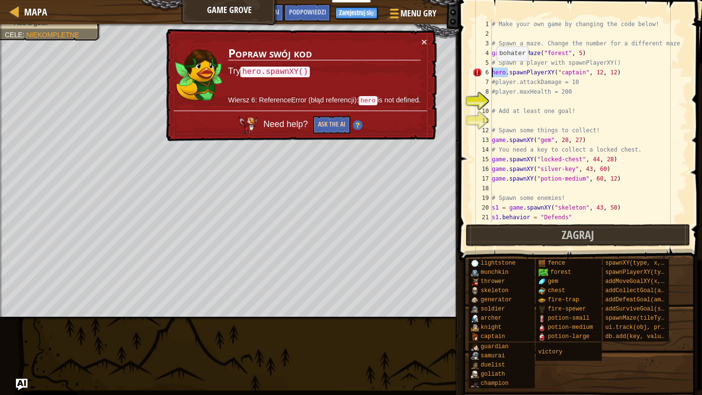
drag, startPoint x: 506, startPoint y: 73, endPoint x: 491, endPoint y: 70, distance: 15.1
click at [491, 70] on div "hero.spawnPlayerXY("captain", 12, 12) 1 2 3 4 5 6 7 8 9 10 11 12 13 14 15 16 17…" at bounding box center [578, 120] width 217 height 203
type textarea "spawnPlayerXY("captain", 12, 12)"
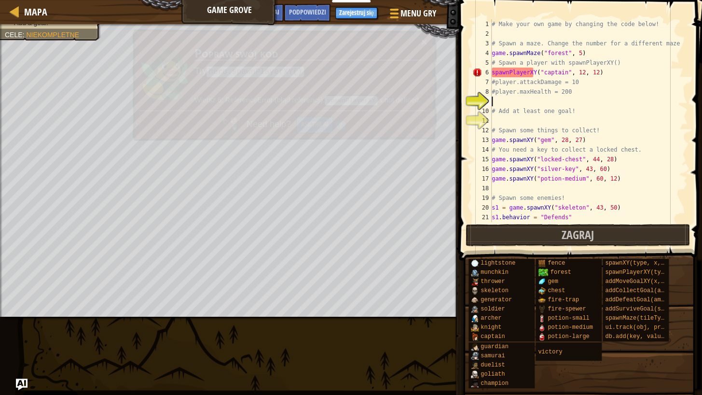
click at [519, 96] on div "# Make your own game by changing the code below! # Spawn a maze. Change the num…" at bounding box center [585, 130] width 191 height 222
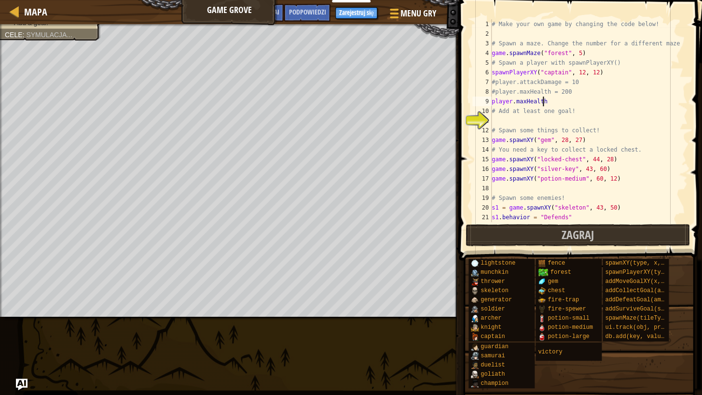
scroll to position [4, 4]
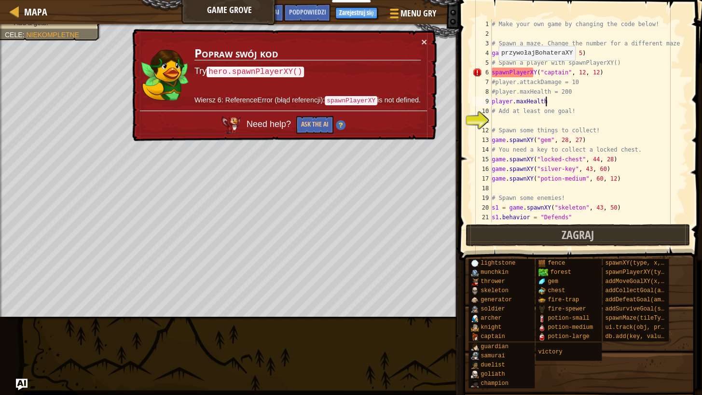
click at [490, 70] on div "6" at bounding box center [481, 73] width 19 height 10
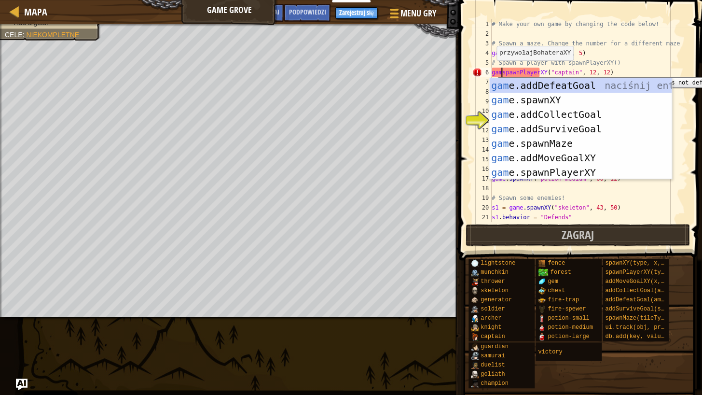
scroll to position [4, 1]
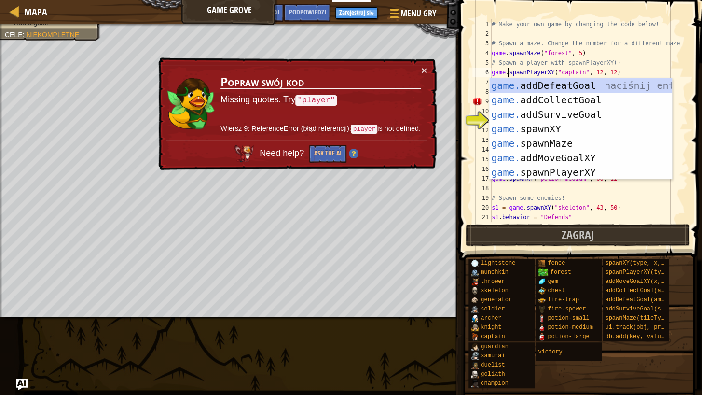
click at [627, 70] on div "# Make your own game by changing the code below! # Spawn a maze. Change the num…" at bounding box center [585, 130] width 191 height 222
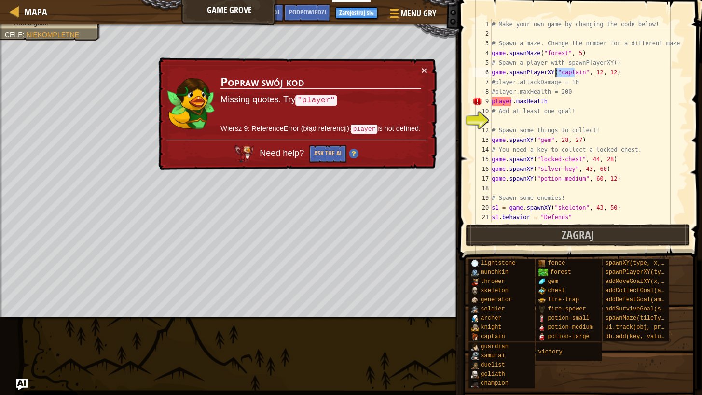
drag, startPoint x: 576, startPoint y: 72, endPoint x: 556, endPoint y: 70, distance: 19.4
click at [556, 70] on div "# Make your own game by changing the code below! # Spawn a maze. Change the num…" at bounding box center [585, 130] width 191 height 222
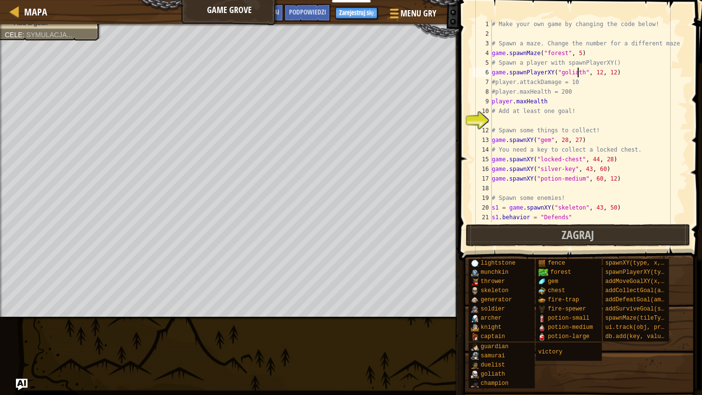
scroll to position [4, 7]
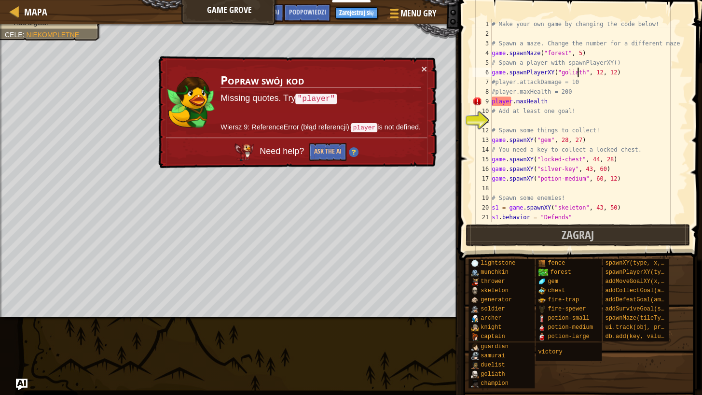
click at [545, 101] on div "# Make your own game by changing the code below! # Spawn a maze. Change the num…" at bounding box center [585, 130] width 191 height 222
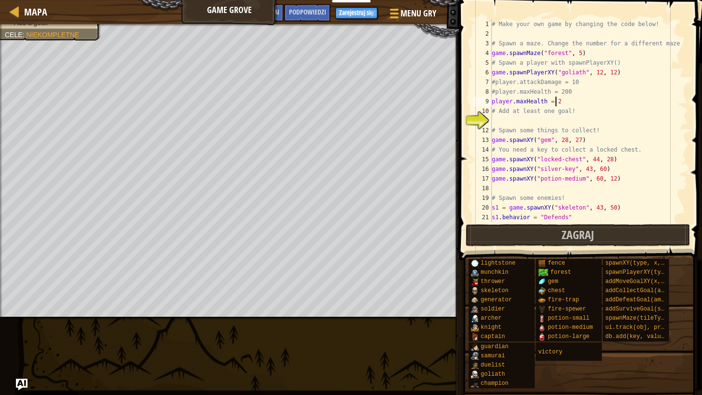
type textarea "player.maxHealth = 200"
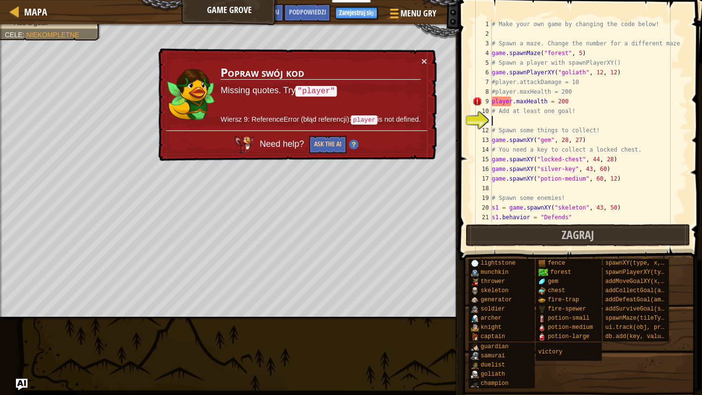
click at [515, 122] on div "# Make your own game by changing the code below! # Spawn a maze. Change the num…" at bounding box center [585, 130] width 191 height 222
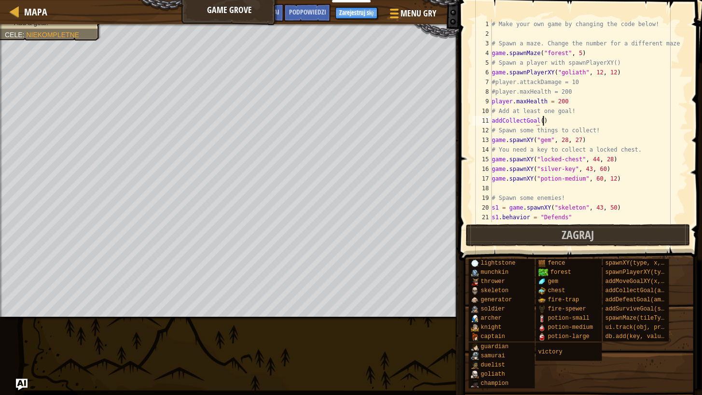
scroll to position [4, 4]
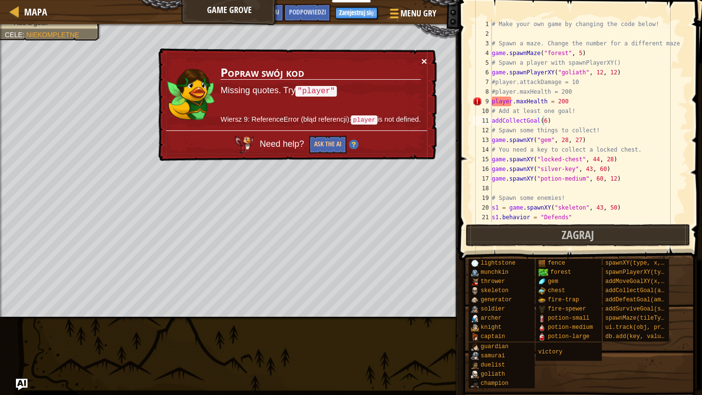
click at [425, 57] on button "×" at bounding box center [424, 60] width 6 height 10
click at [422, 57] on button "×" at bounding box center [423, 59] width 6 height 10
click at [491, 70] on div "# Make your own game by changing the code below! # Spawn a maze. Change the num…" at bounding box center [585, 130] width 191 height 222
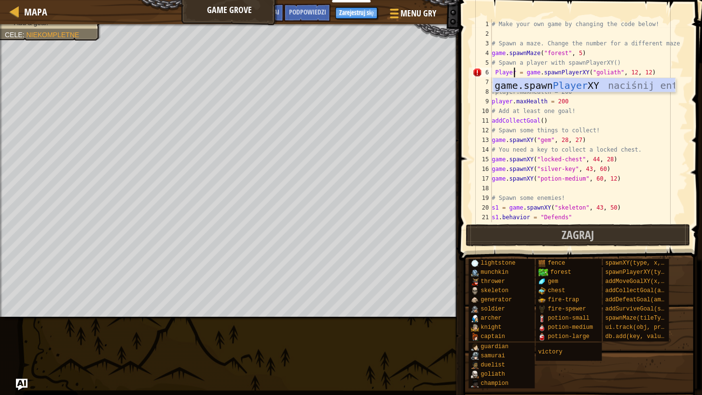
scroll to position [4, 2]
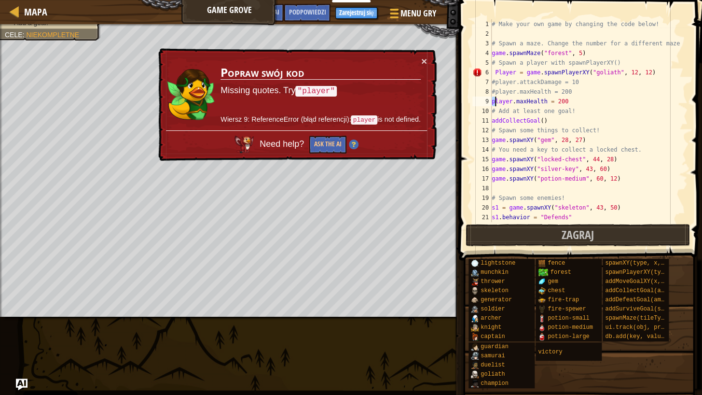
click at [494, 99] on div "# Make your own game by changing the code below! # Spawn a maze. Change the num…" at bounding box center [585, 130] width 191 height 222
click at [492, 72] on div "# Make your own game by changing the code below! # Spawn a maze. Change the num…" at bounding box center [585, 130] width 191 height 222
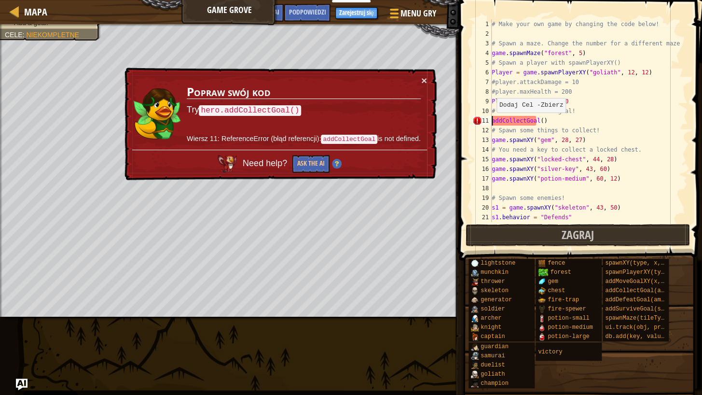
click at [491, 122] on div "# Make your own game by changing the code below! # Spawn a maze. Change the num…" at bounding box center [585, 130] width 191 height 222
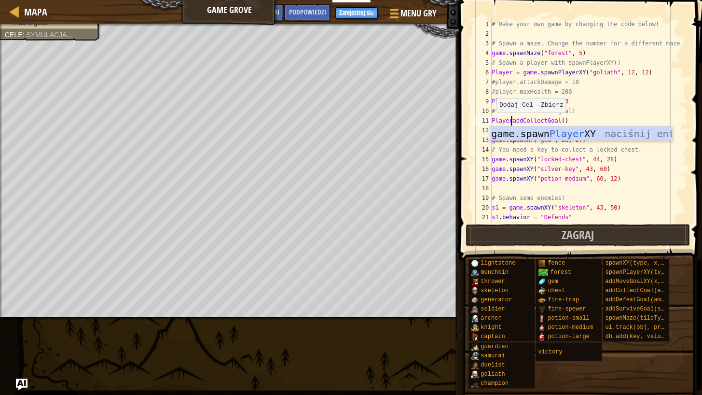
scroll to position [4, 2]
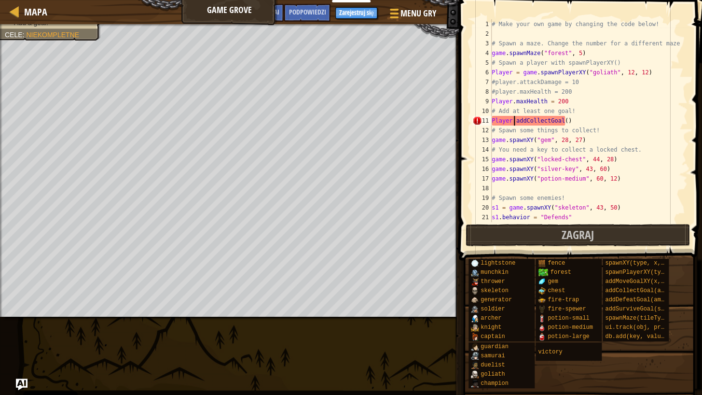
click at [560, 120] on div "# Make your own game by changing the code below! # Spawn a maze. Change the num…" at bounding box center [585, 130] width 191 height 222
click at [562, 120] on div "# Make your own game by changing the code below! # Spawn a maze. Change the num…" at bounding box center [585, 130] width 191 height 222
drag, startPoint x: 508, startPoint y: 118, endPoint x: 492, endPoint y: 119, distance: 16.9
click at [492, 119] on div "# Make your own game by changing the code below! # Spawn a maze. Change the num…" at bounding box center [585, 130] width 191 height 222
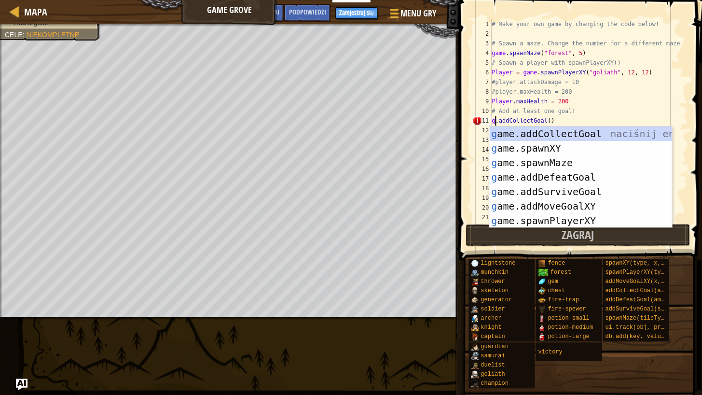
scroll to position [4, 0]
type textarea "game.addCollectGoal()"
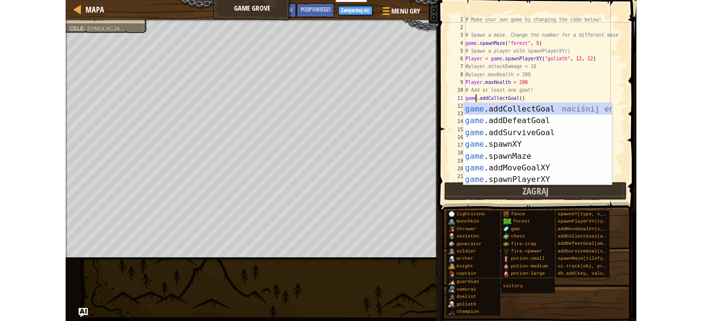
scroll to position [4, 1]
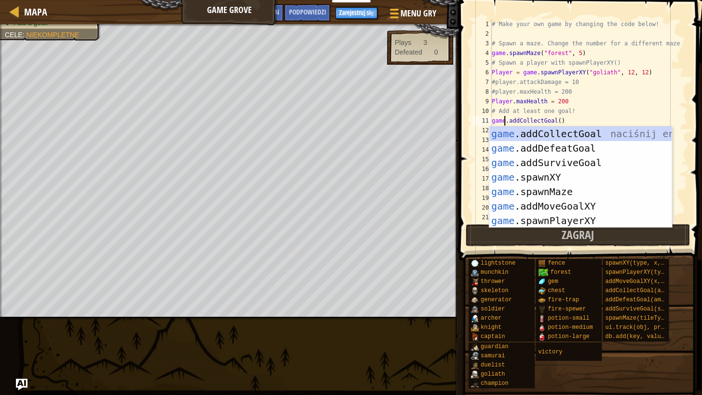
click at [560, 121] on div "# Make your own game by changing the code below! # Spawn a maze. Change the num…" at bounding box center [585, 130] width 191 height 222
